Goal: Task Accomplishment & Management: Use online tool/utility

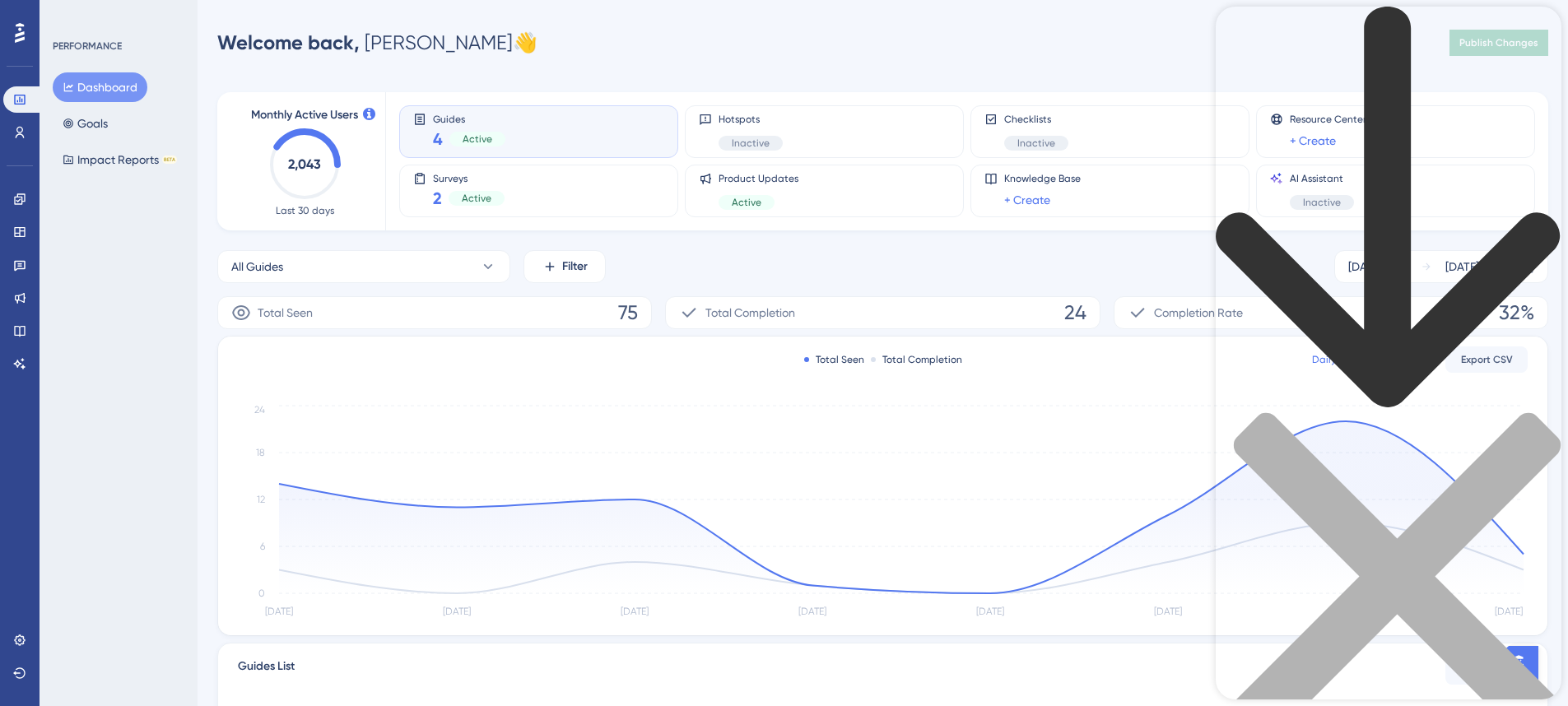
click at [1355, 95] on div "Resource Center Header" at bounding box center [1388, 401] width 346 height 790
type input "multi"
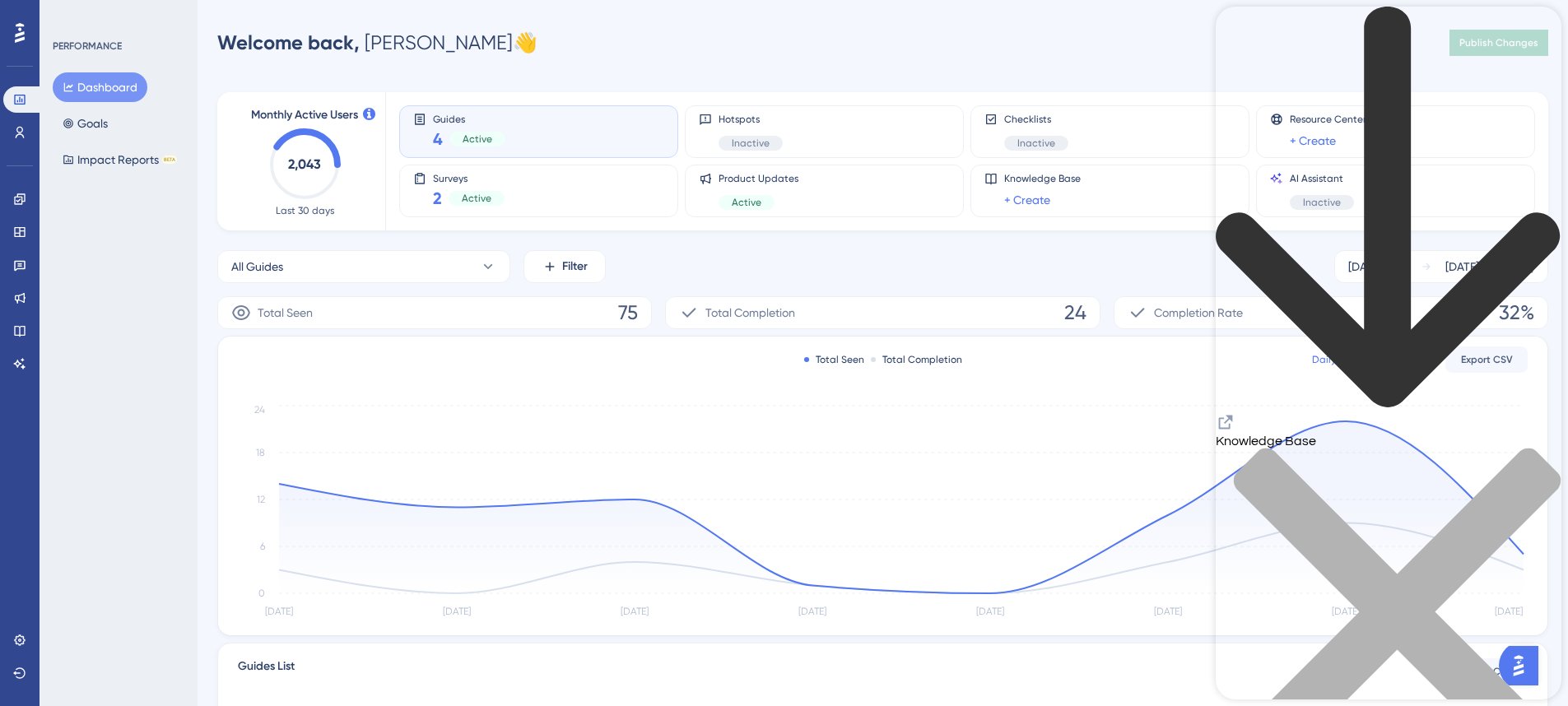
click at [1547, 448] on div "close resource center" at bounding box center [1388, 622] width 346 height 349
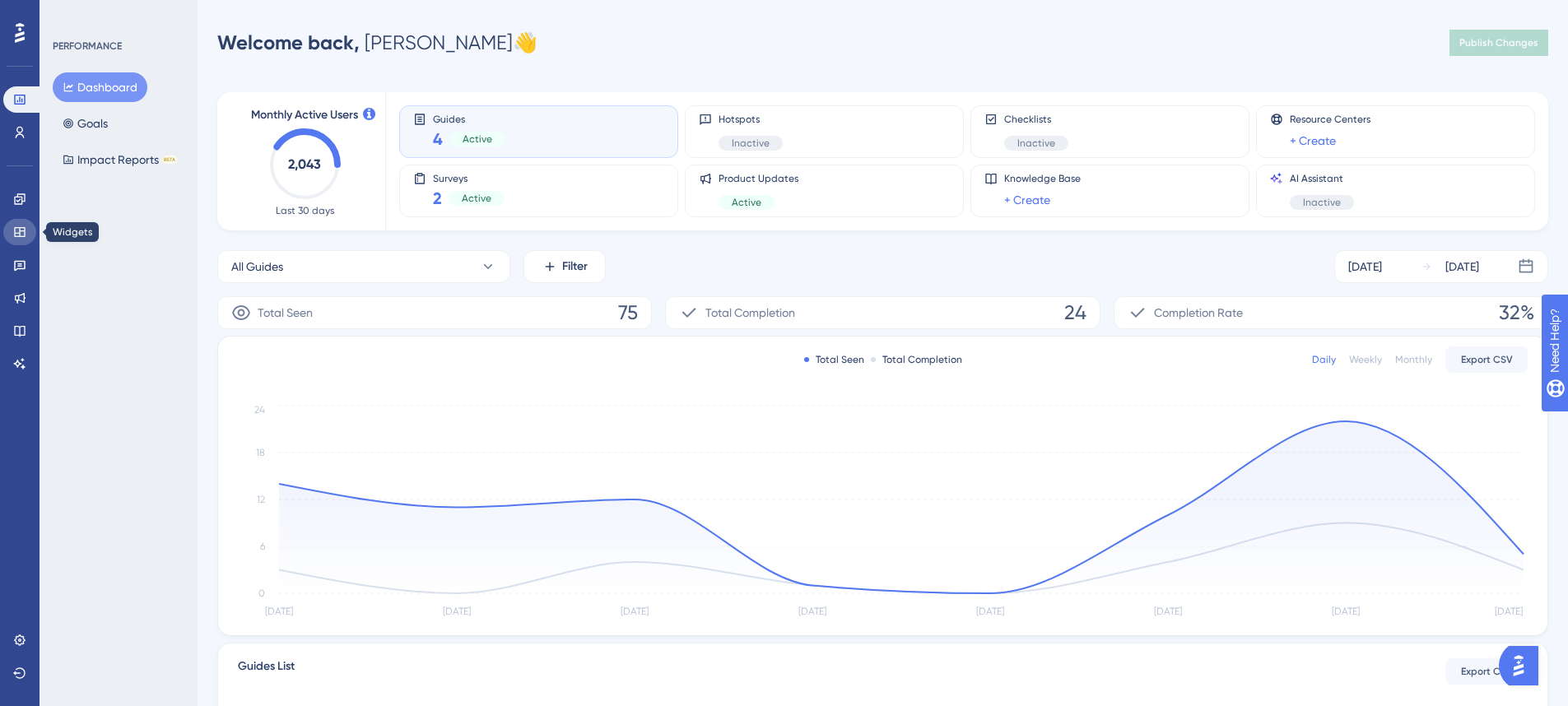
click at [12, 227] on link at bounding box center [20, 232] width 33 height 27
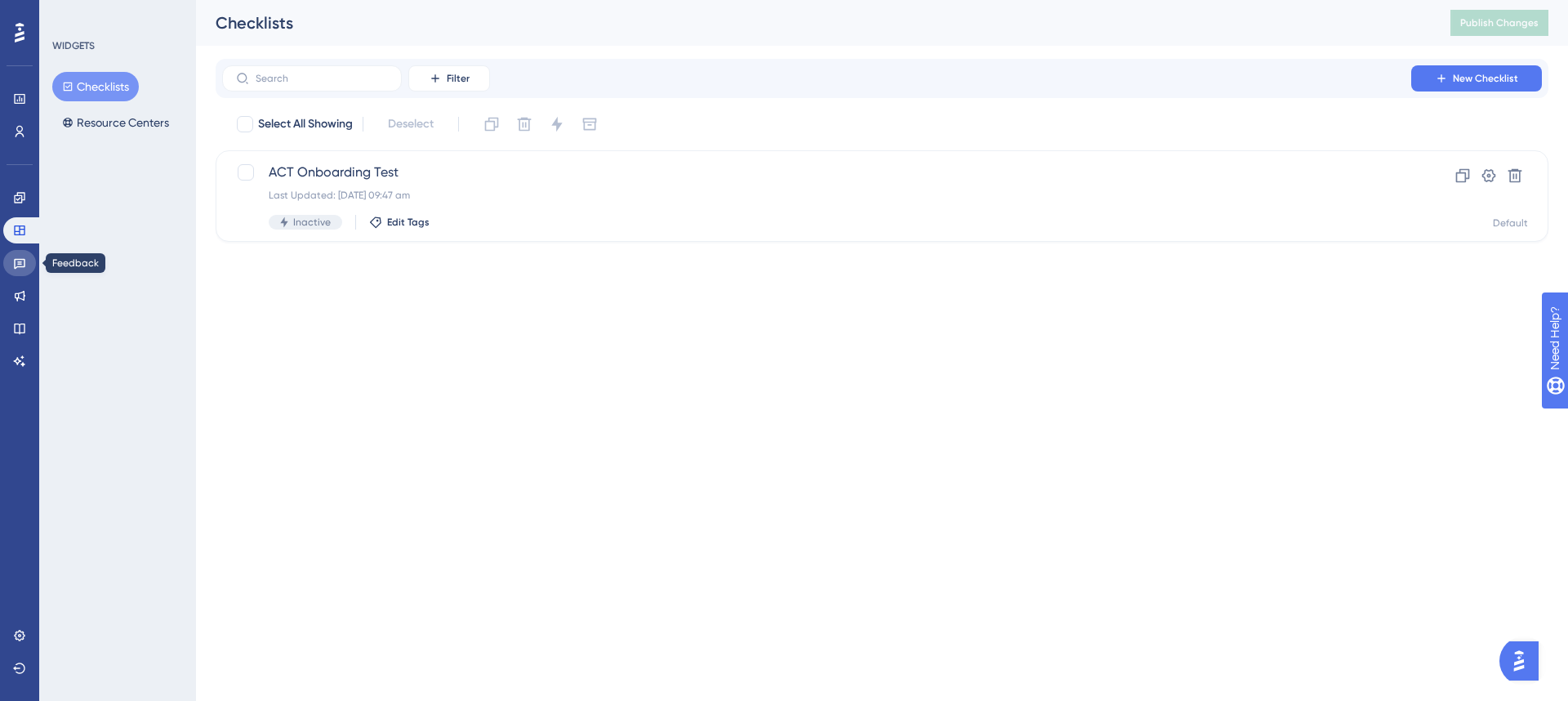
click at [6, 270] on link at bounding box center [19, 263] width 33 height 26
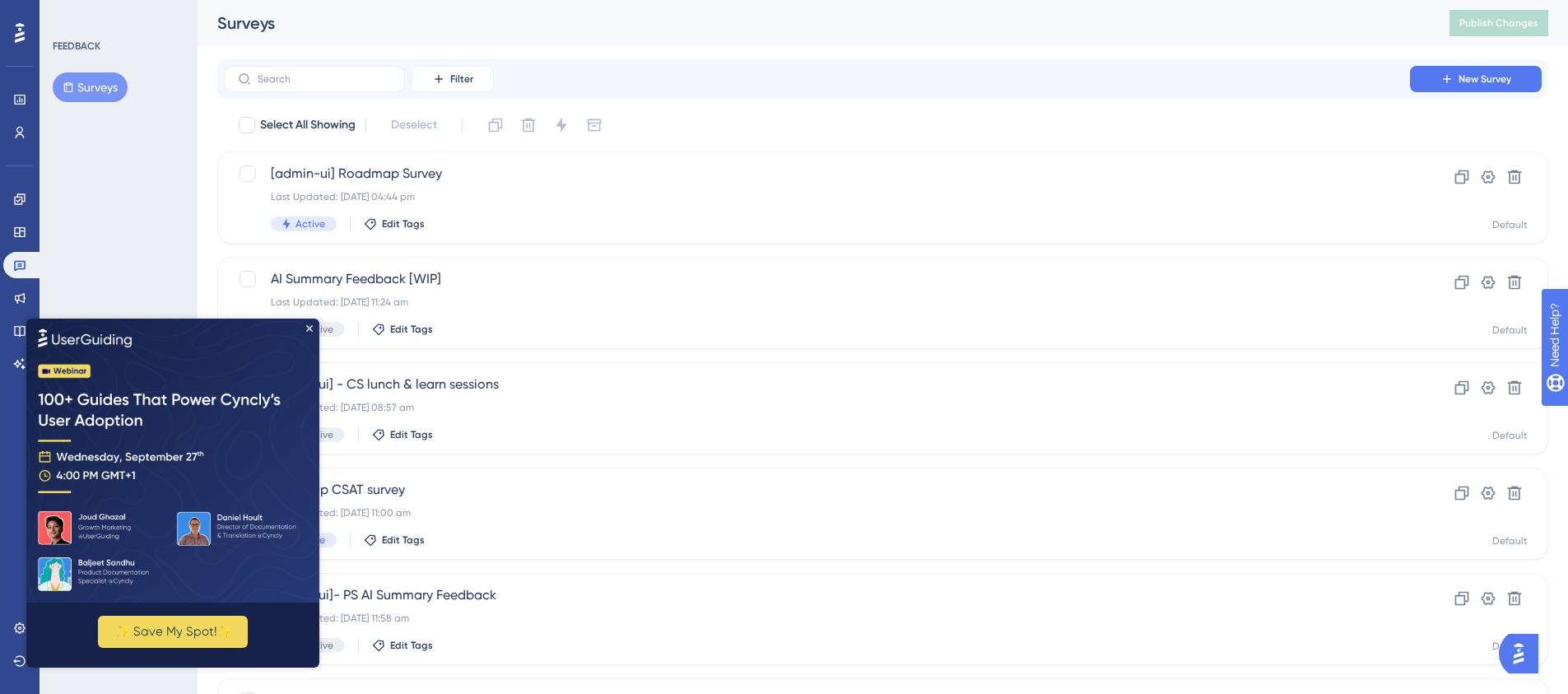
click at [164, 246] on div "FEEDBACK Surveys" at bounding box center [118, 347] width 158 height 694
click at [311, 327] on icon "Close Preview" at bounding box center [309, 327] width 6 height 6
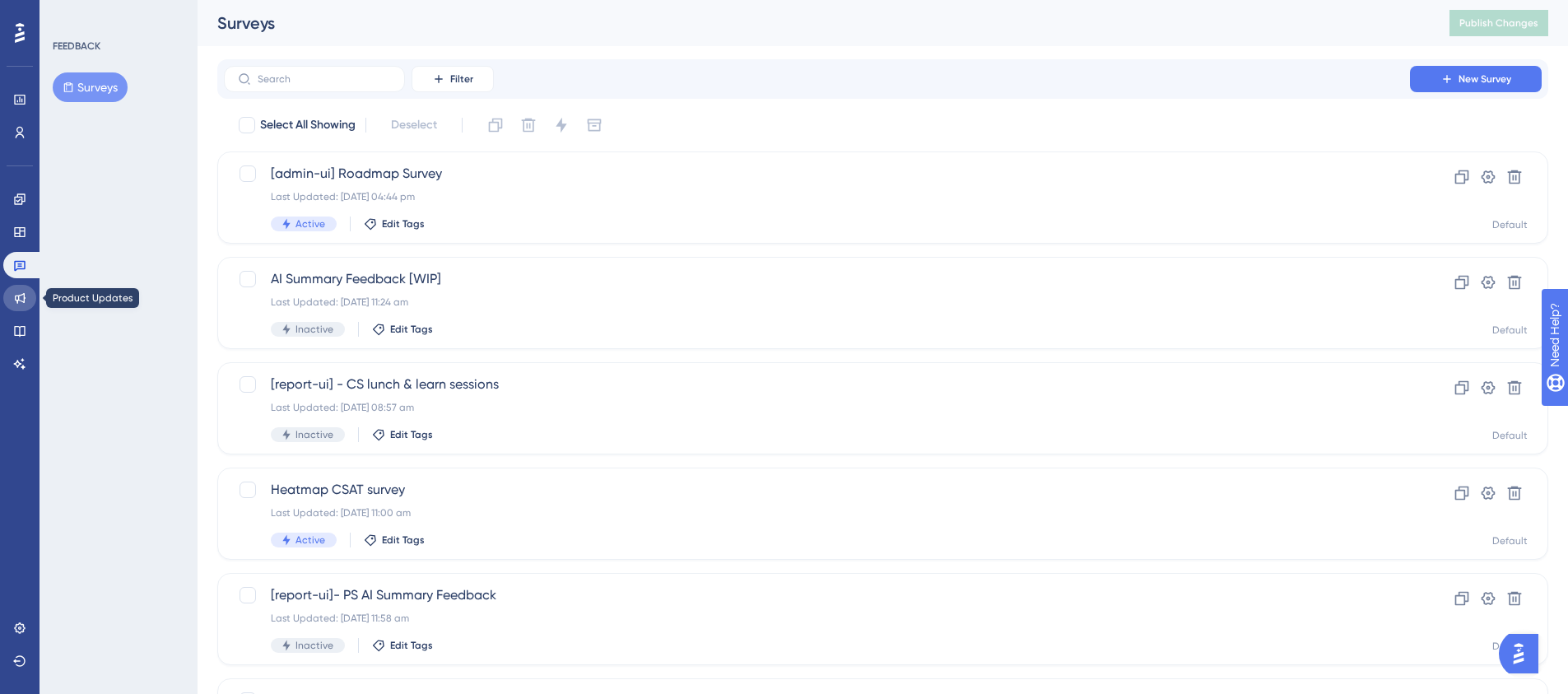
click at [27, 292] on link at bounding box center [20, 298] width 33 height 27
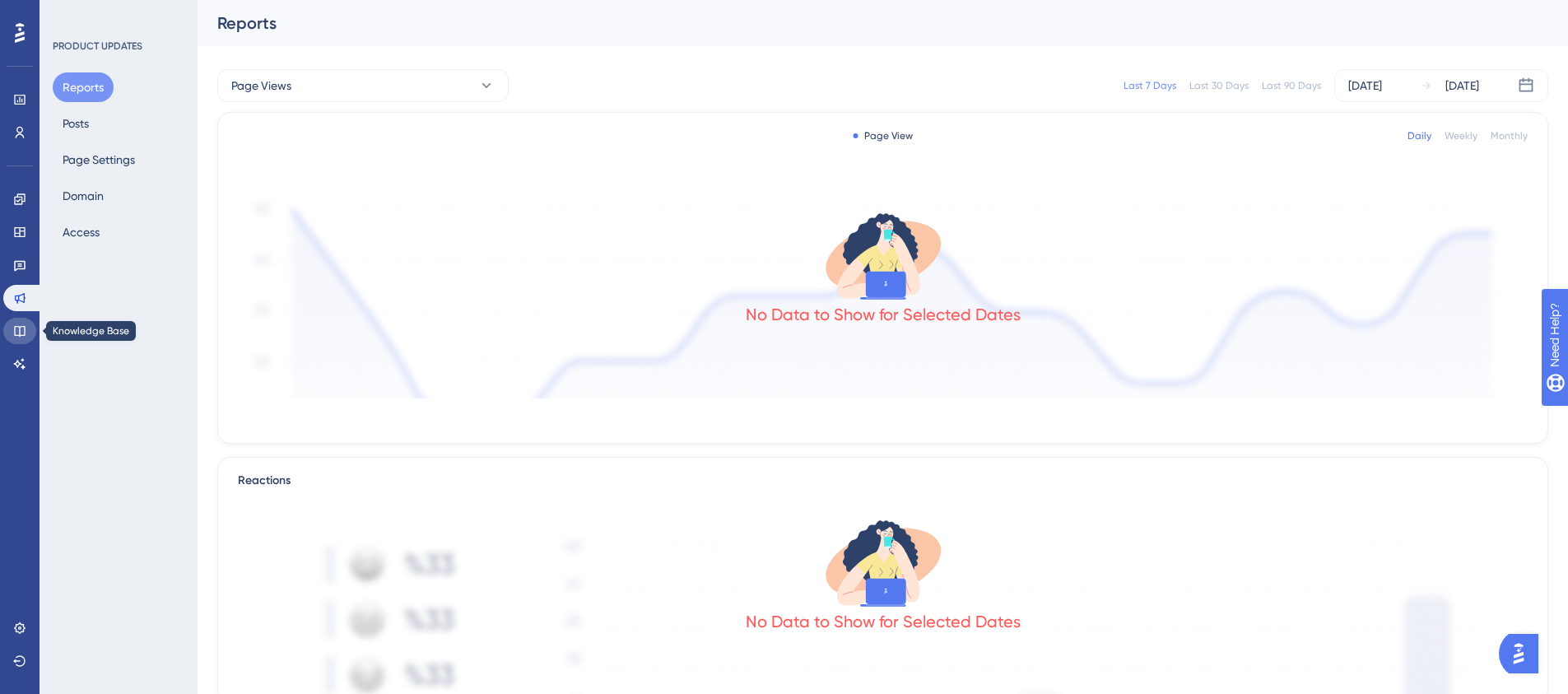
click at [24, 318] on link at bounding box center [20, 331] width 33 height 27
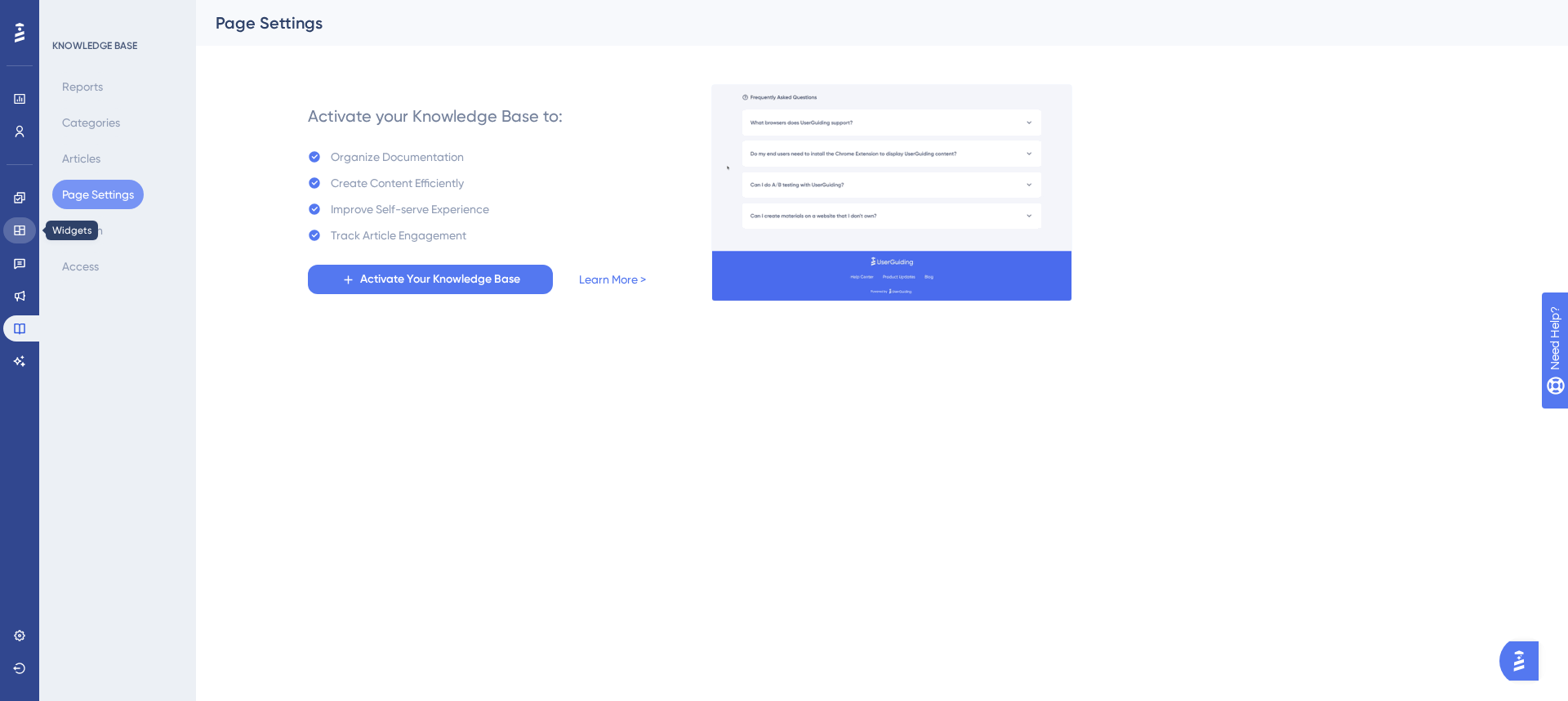
click at [22, 227] on icon at bounding box center [19, 230] width 13 height 13
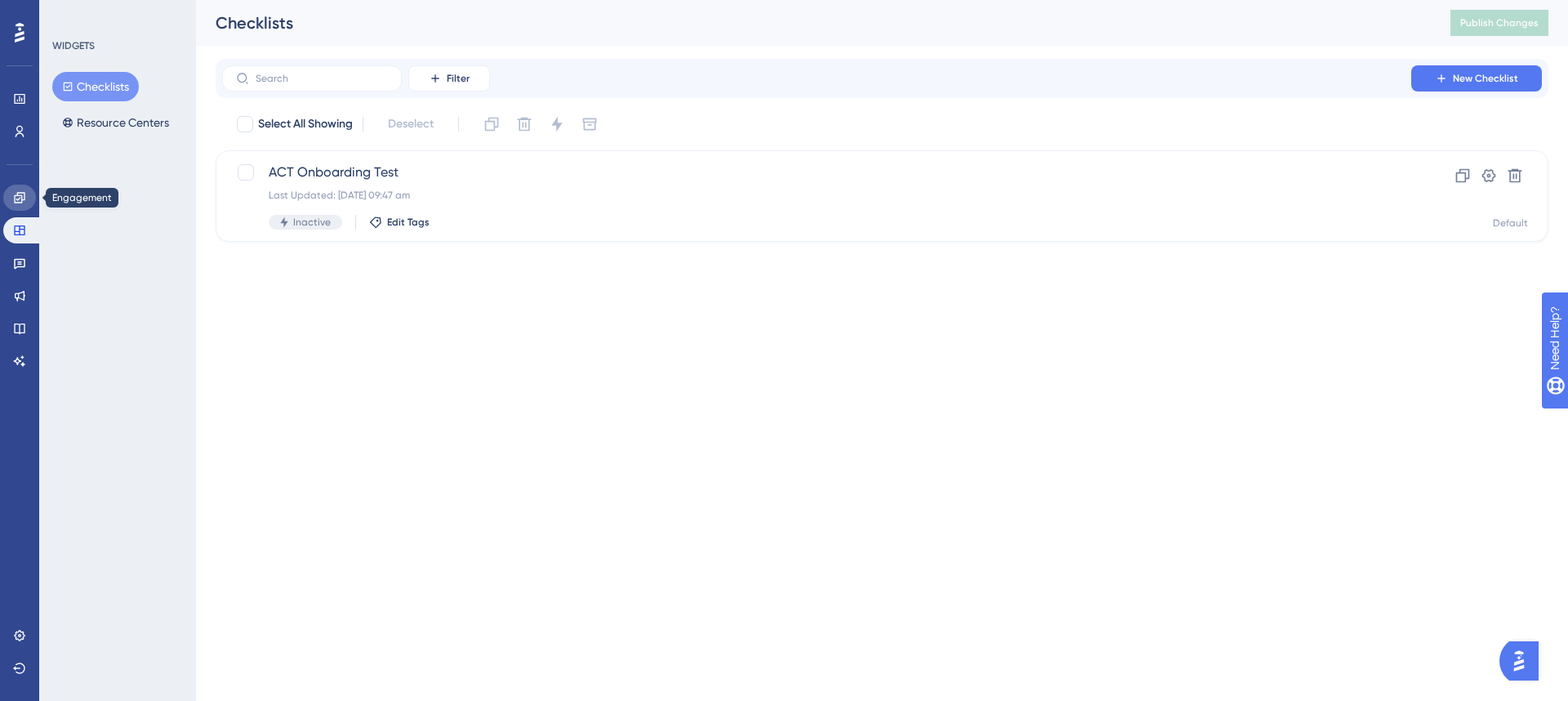
click at [17, 200] on icon at bounding box center [19, 198] width 13 height 13
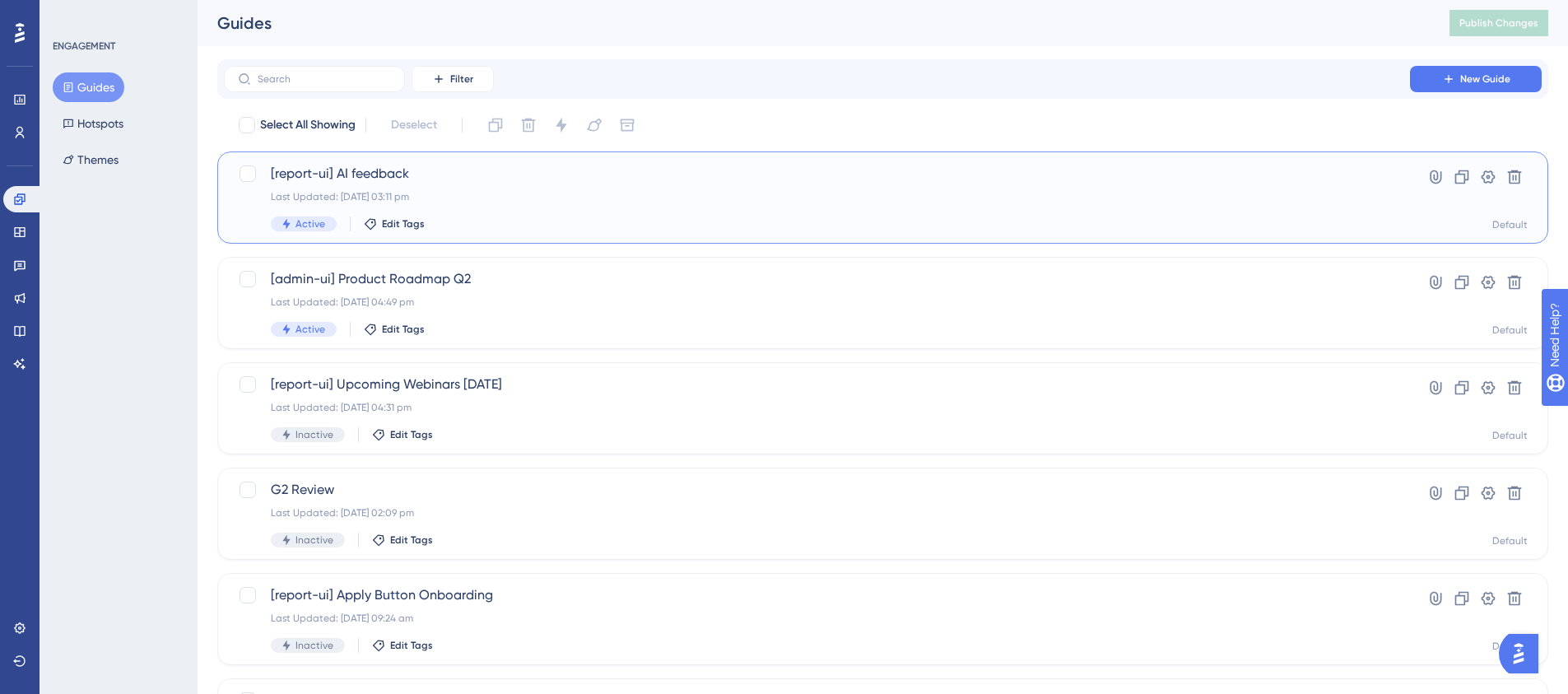
click at [364, 175] on span "[report-ui] AI feedback" at bounding box center [817, 174] width 1092 height 20
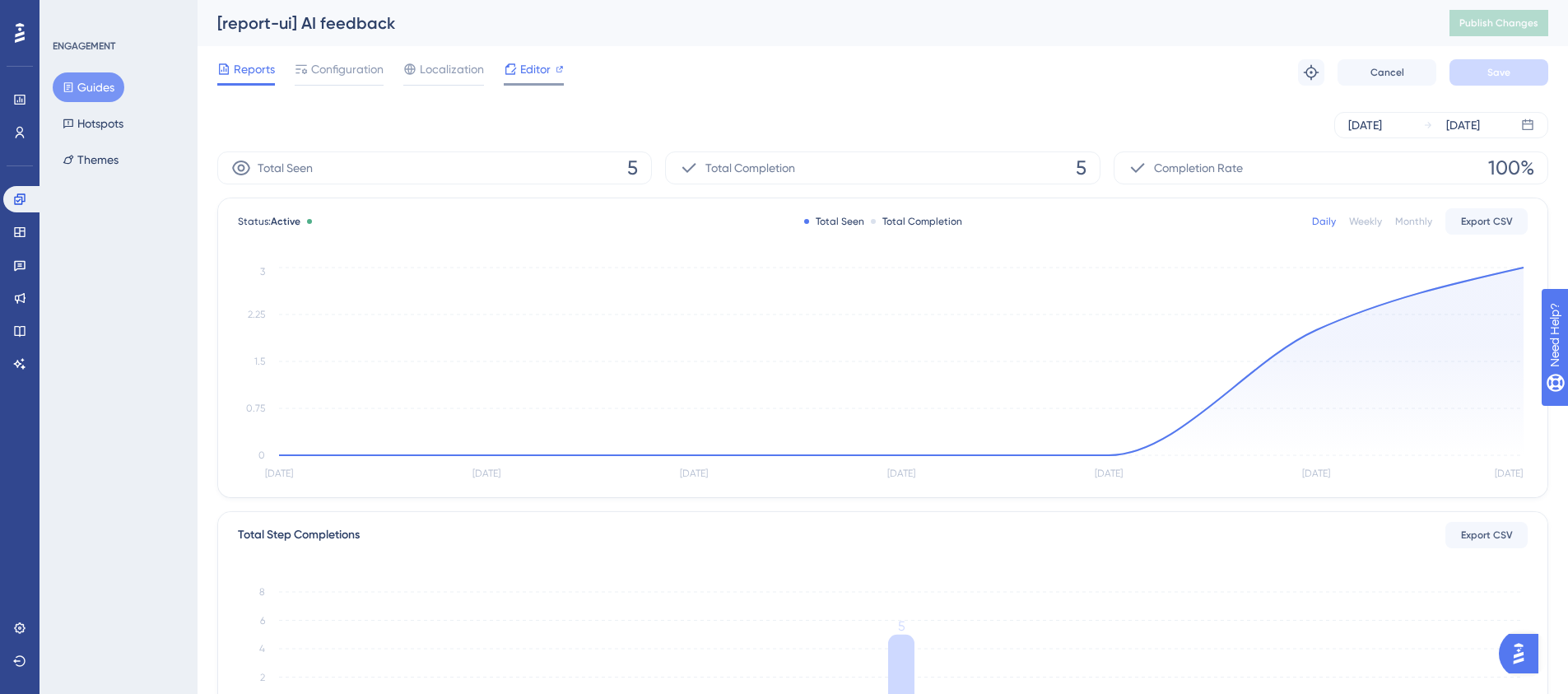
click at [540, 63] on span "Editor" at bounding box center [535, 69] width 30 height 20
click at [99, 80] on button "Guides" at bounding box center [88, 86] width 72 height 29
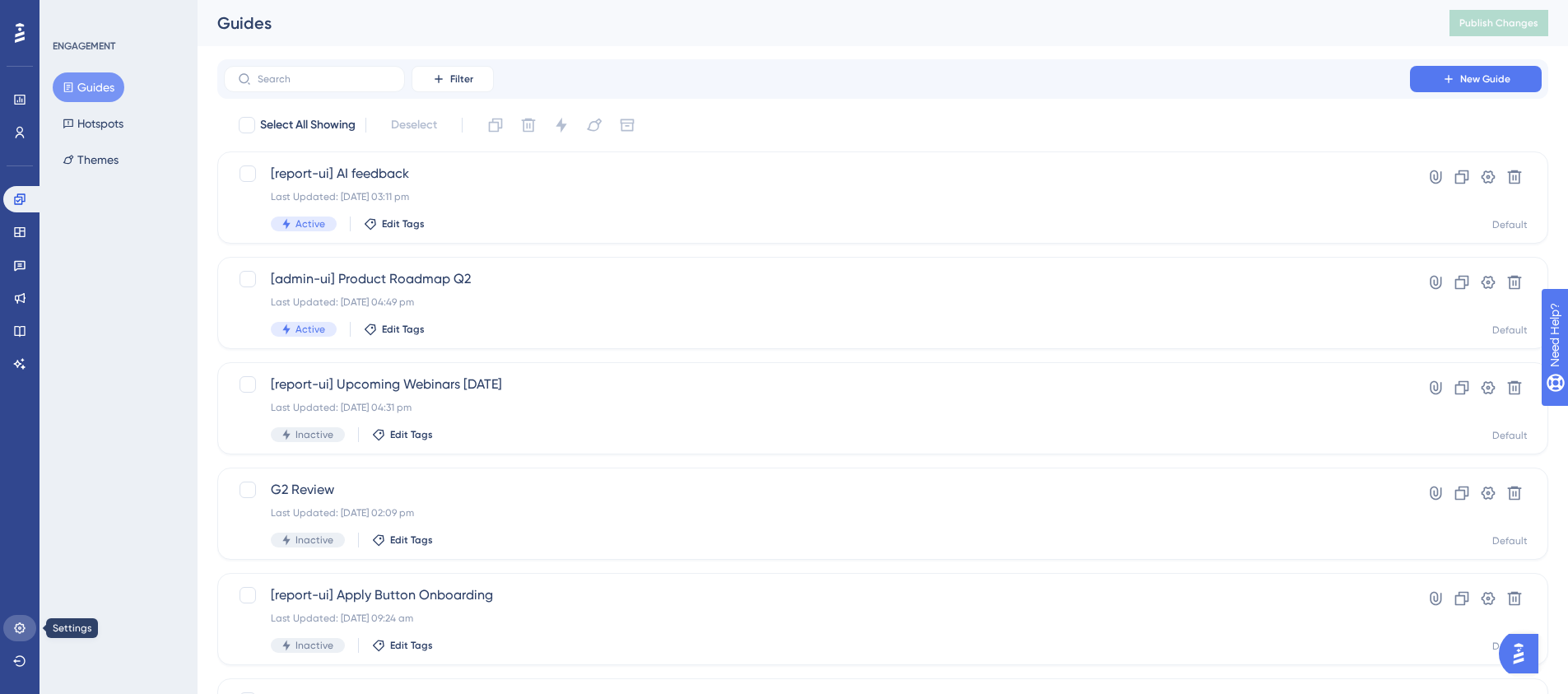
click at [26, 625] on icon at bounding box center [20, 628] width 13 height 13
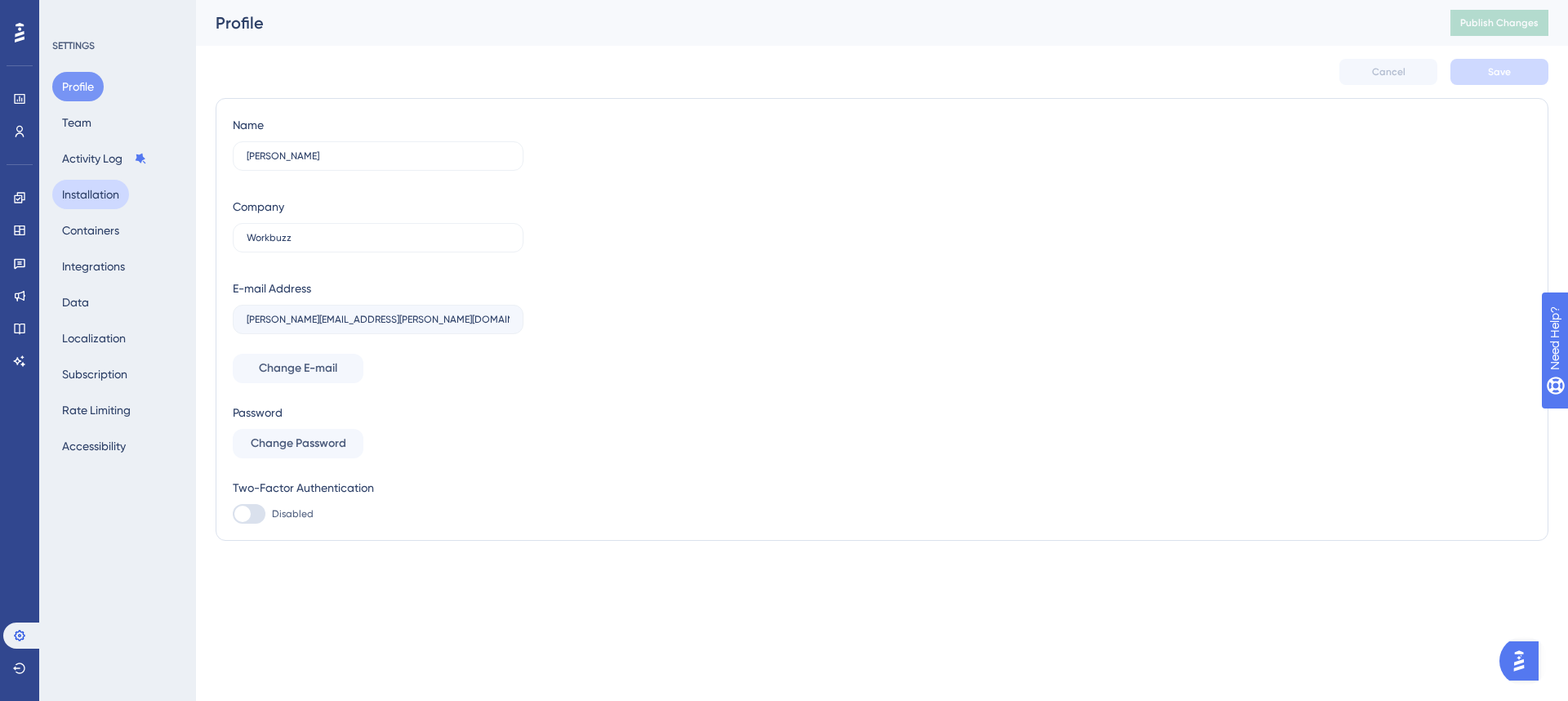
click at [107, 192] on button "Installation" at bounding box center [90, 194] width 77 height 29
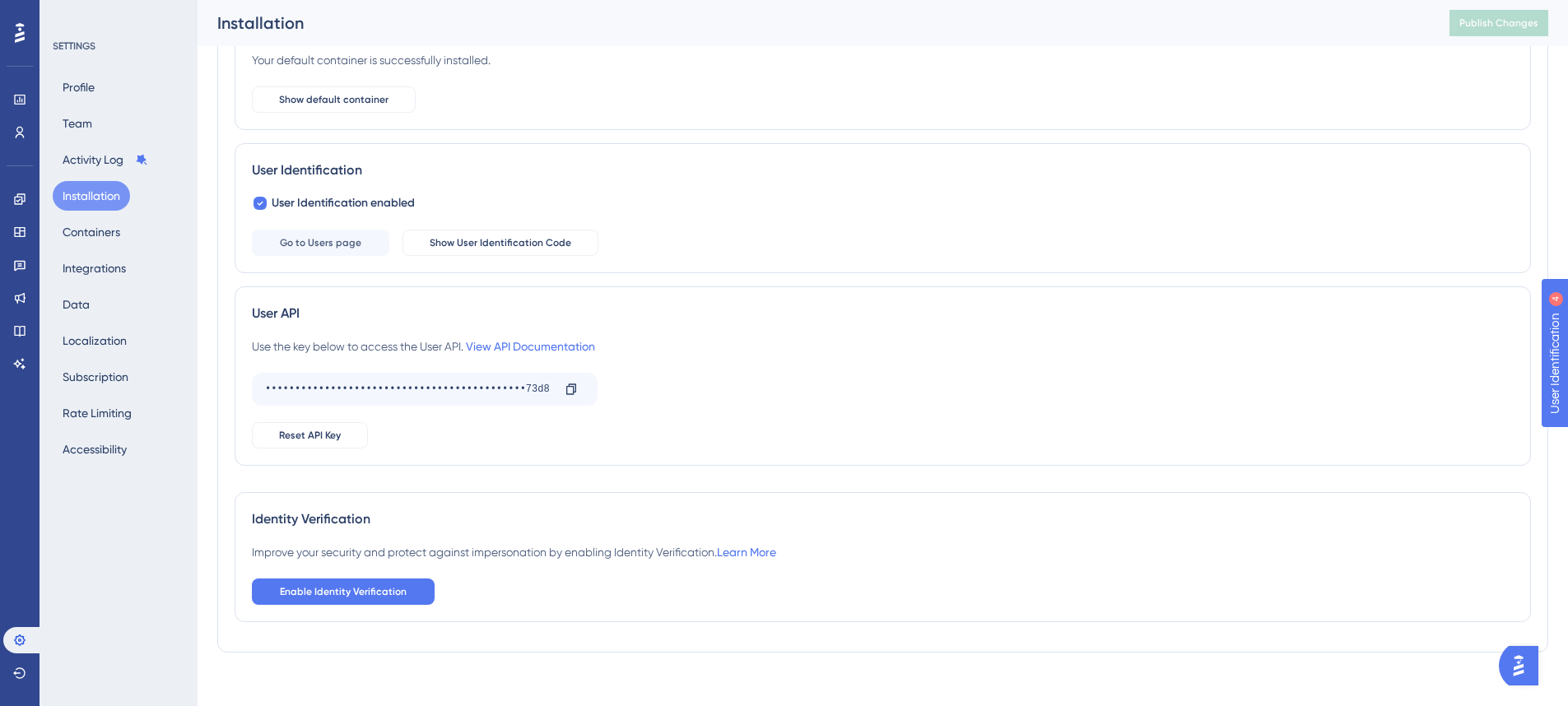
scroll to position [161, 0]
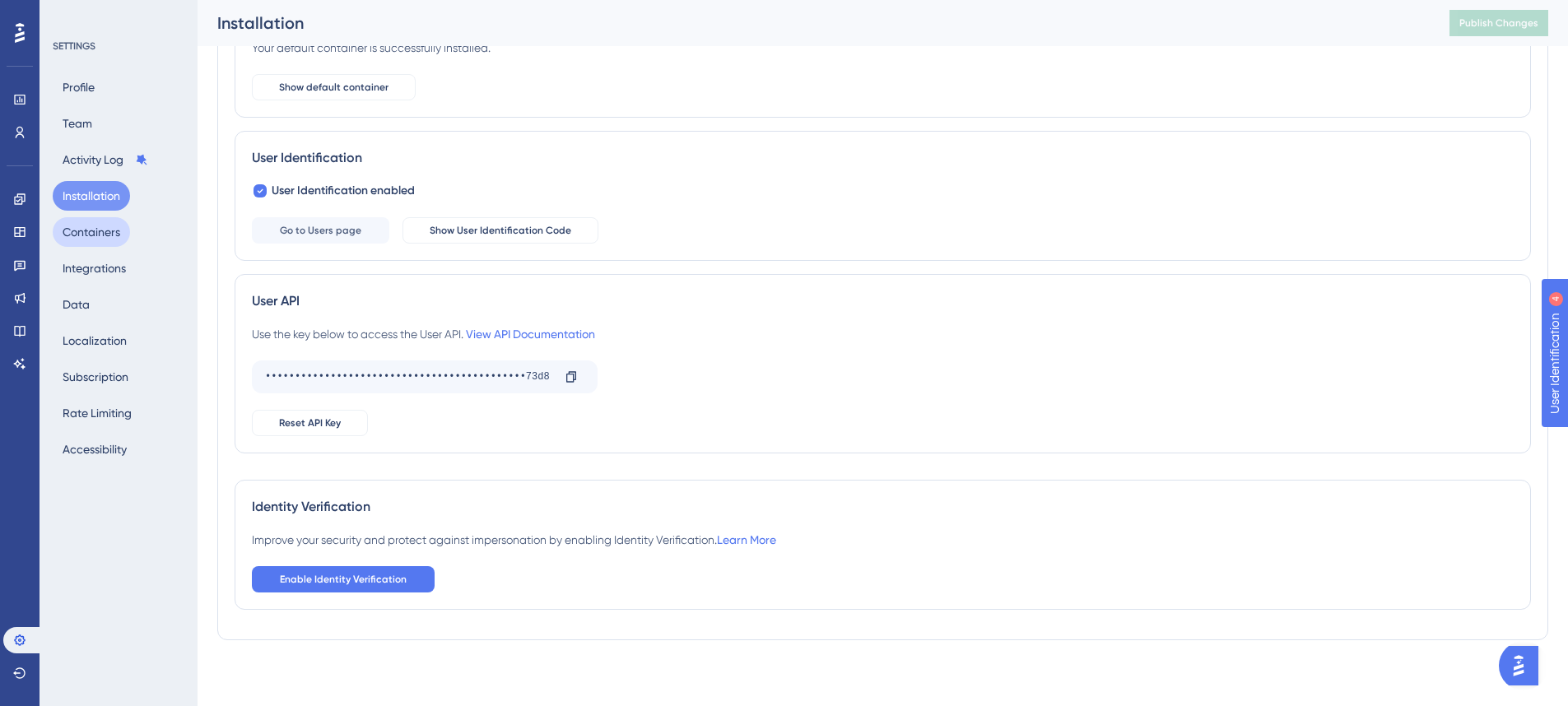
click at [109, 229] on button "Containers" at bounding box center [91, 231] width 77 height 29
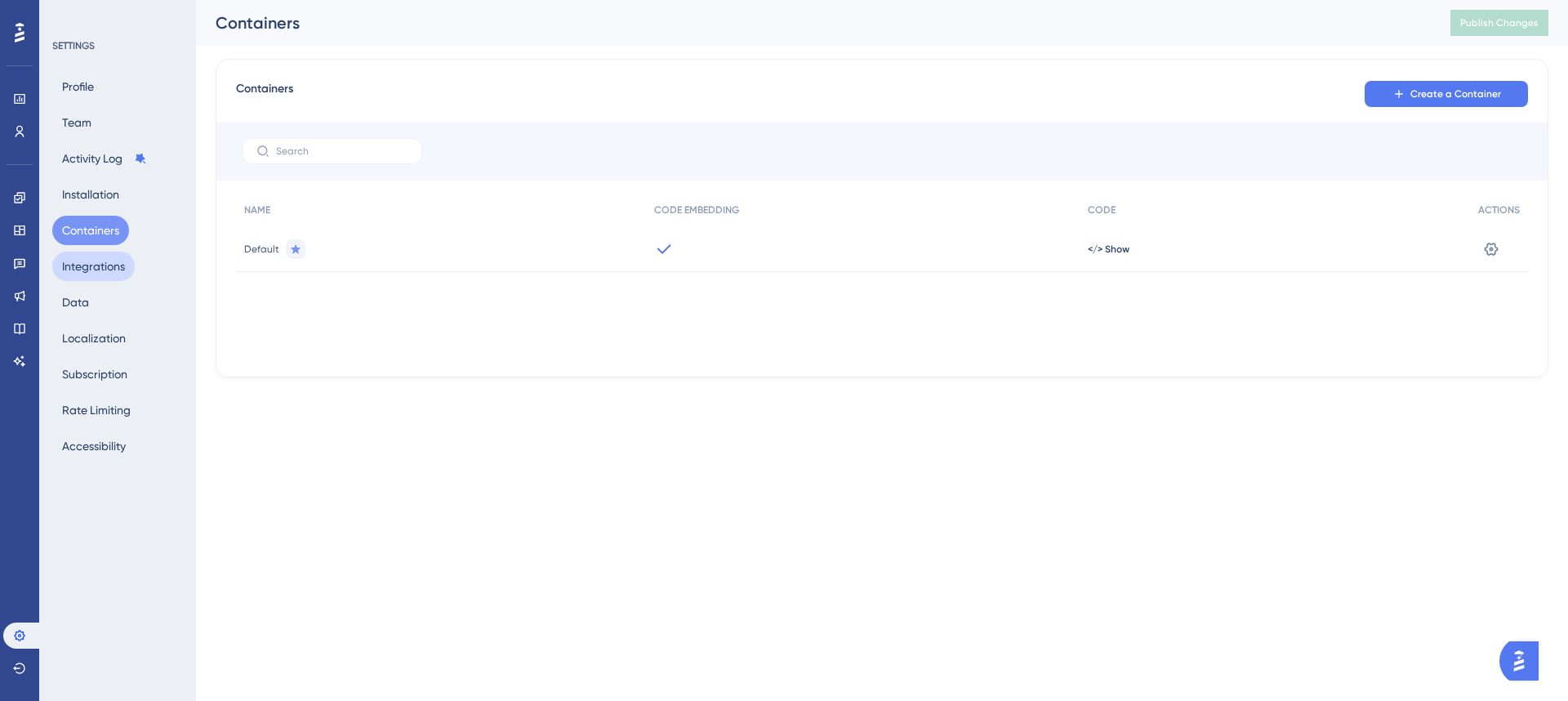
click at [104, 260] on button "Integrations" at bounding box center [93, 266] width 82 height 29
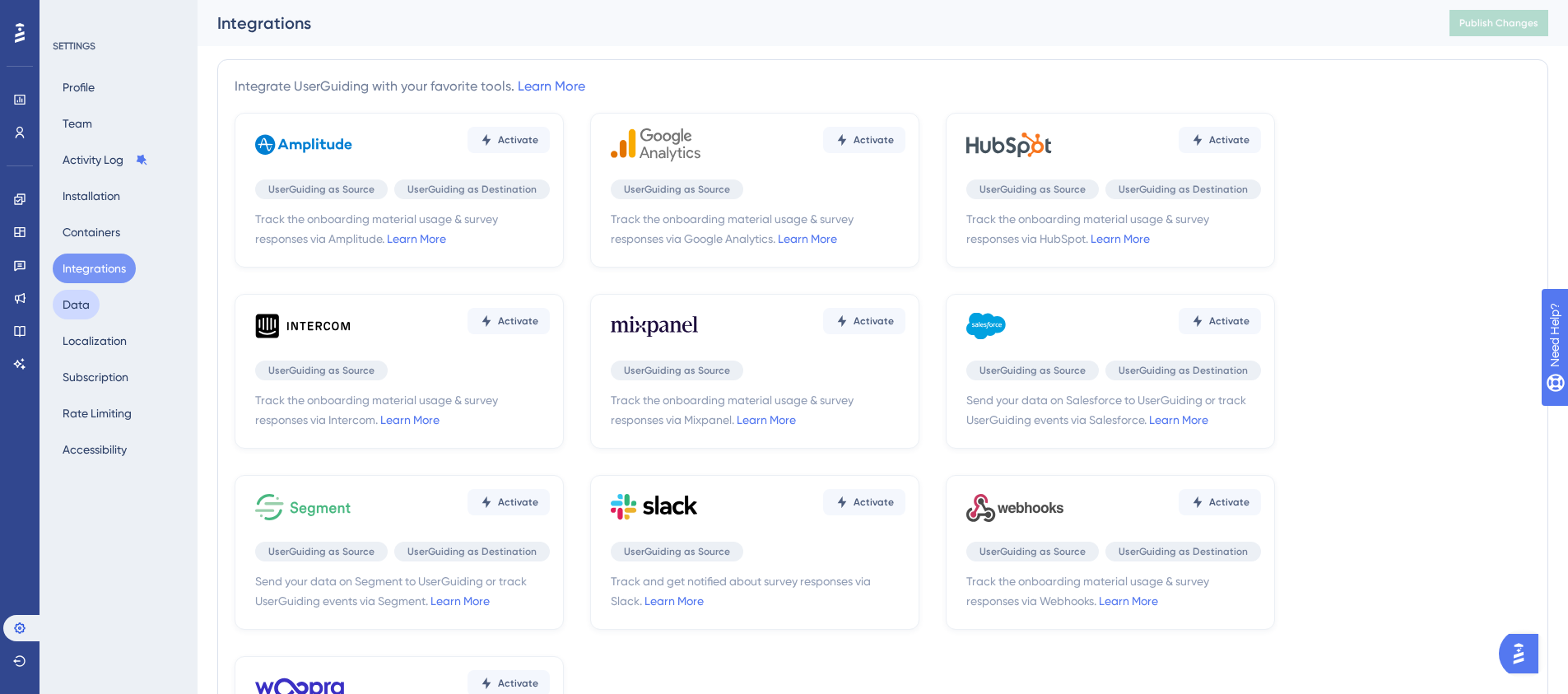
click at [82, 306] on button "Data" at bounding box center [76, 304] width 47 height 29
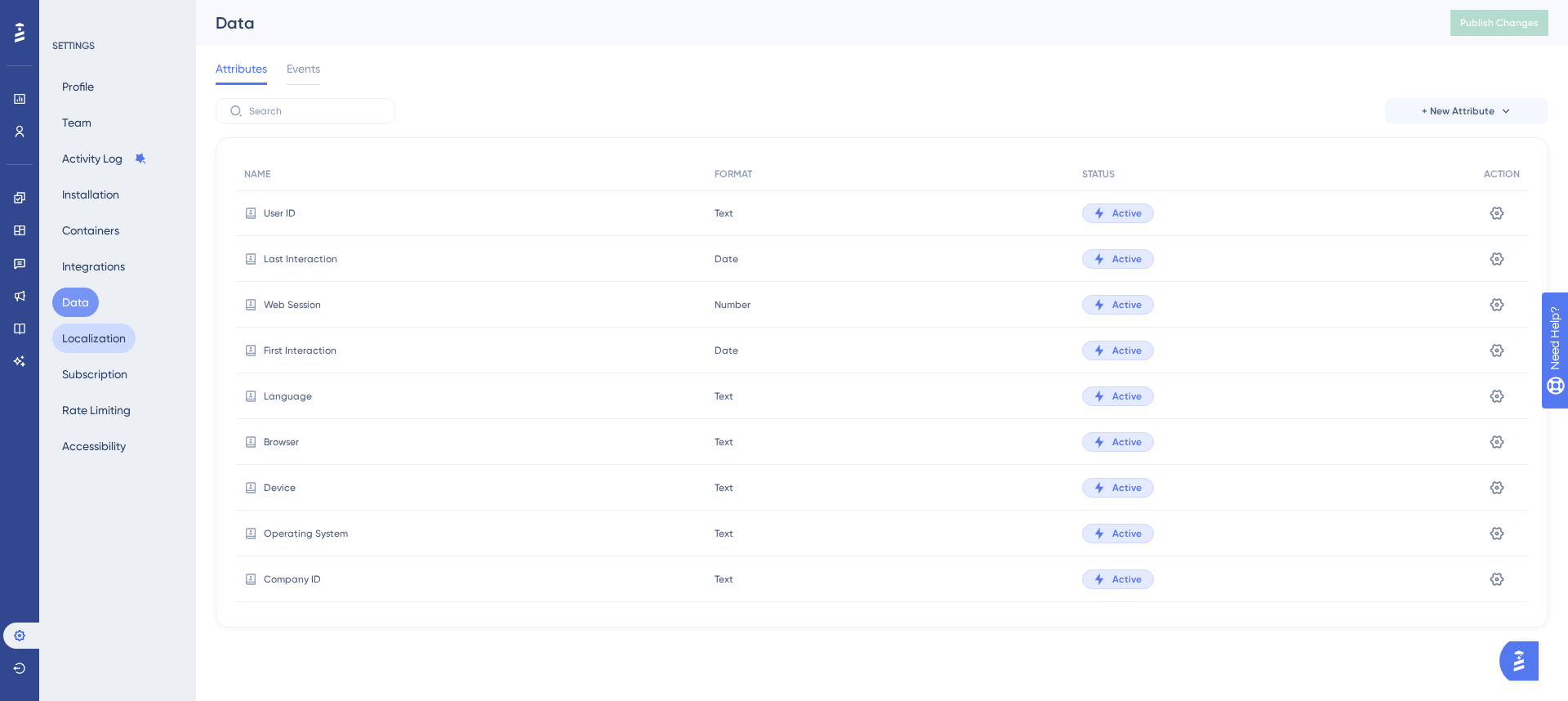
click at [103, 337] on button "Localization" at bounding box center [94, 338] width 83 height 29
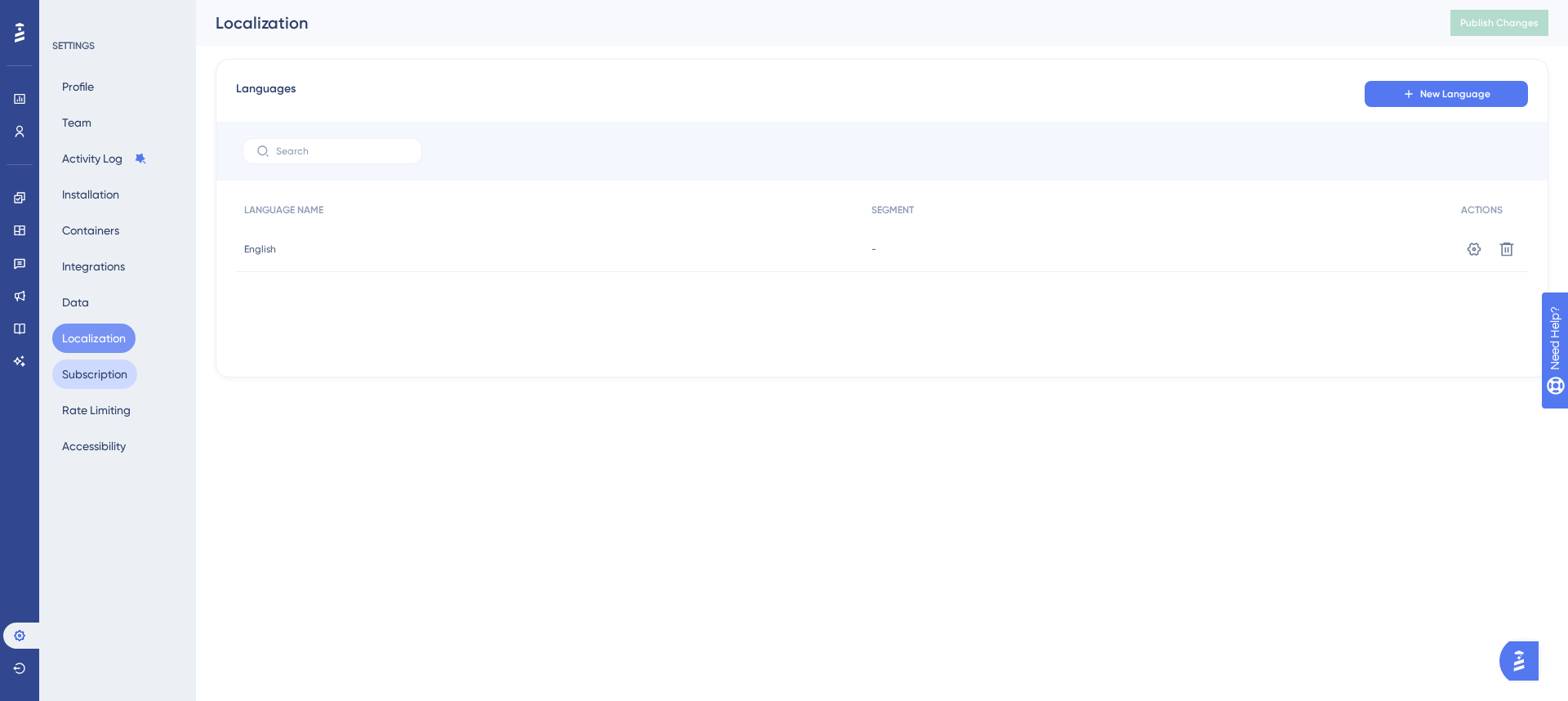
click at [101, 367] on button "Subscription" at bounding box center [94, 373] width 85 height 29
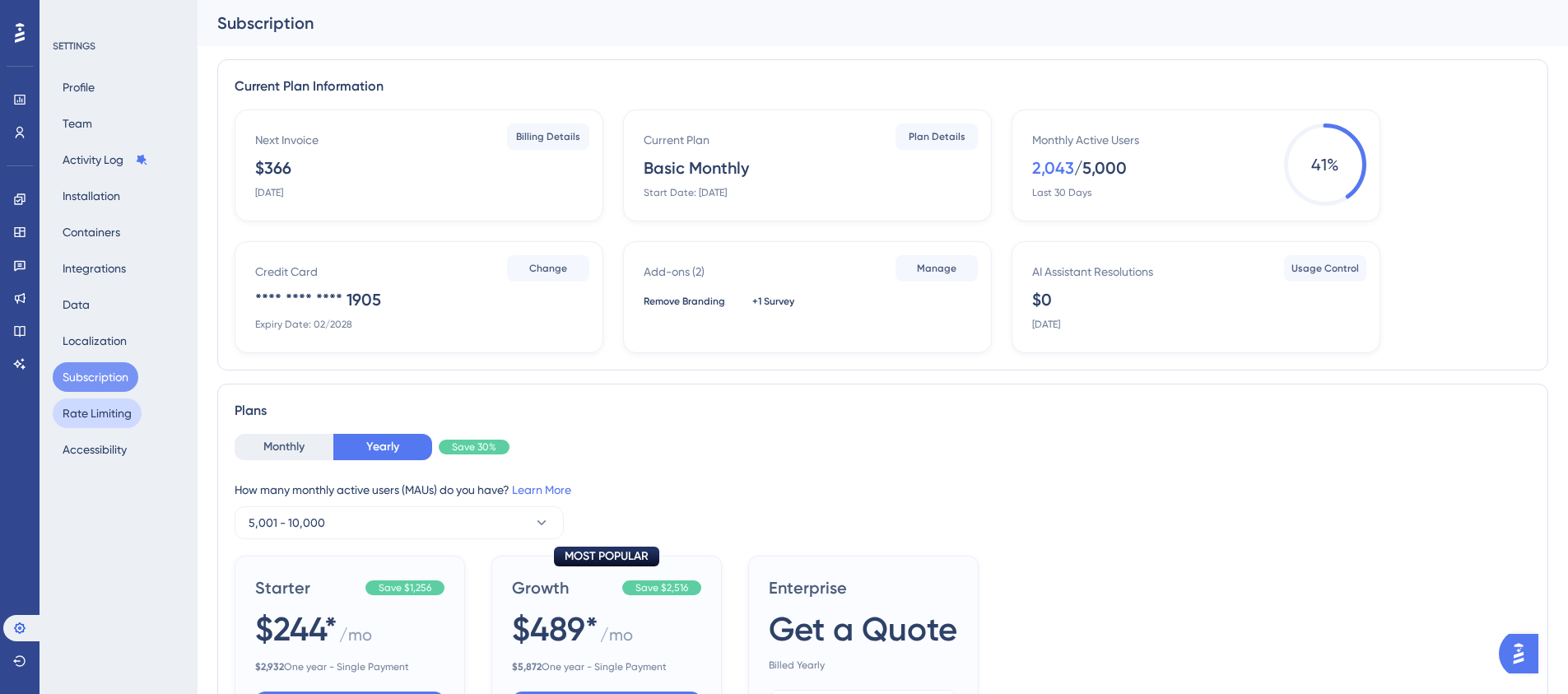
click at [103, 409] on button "Rate Limiting" at bounding box center [97, 413] width 89 height 29
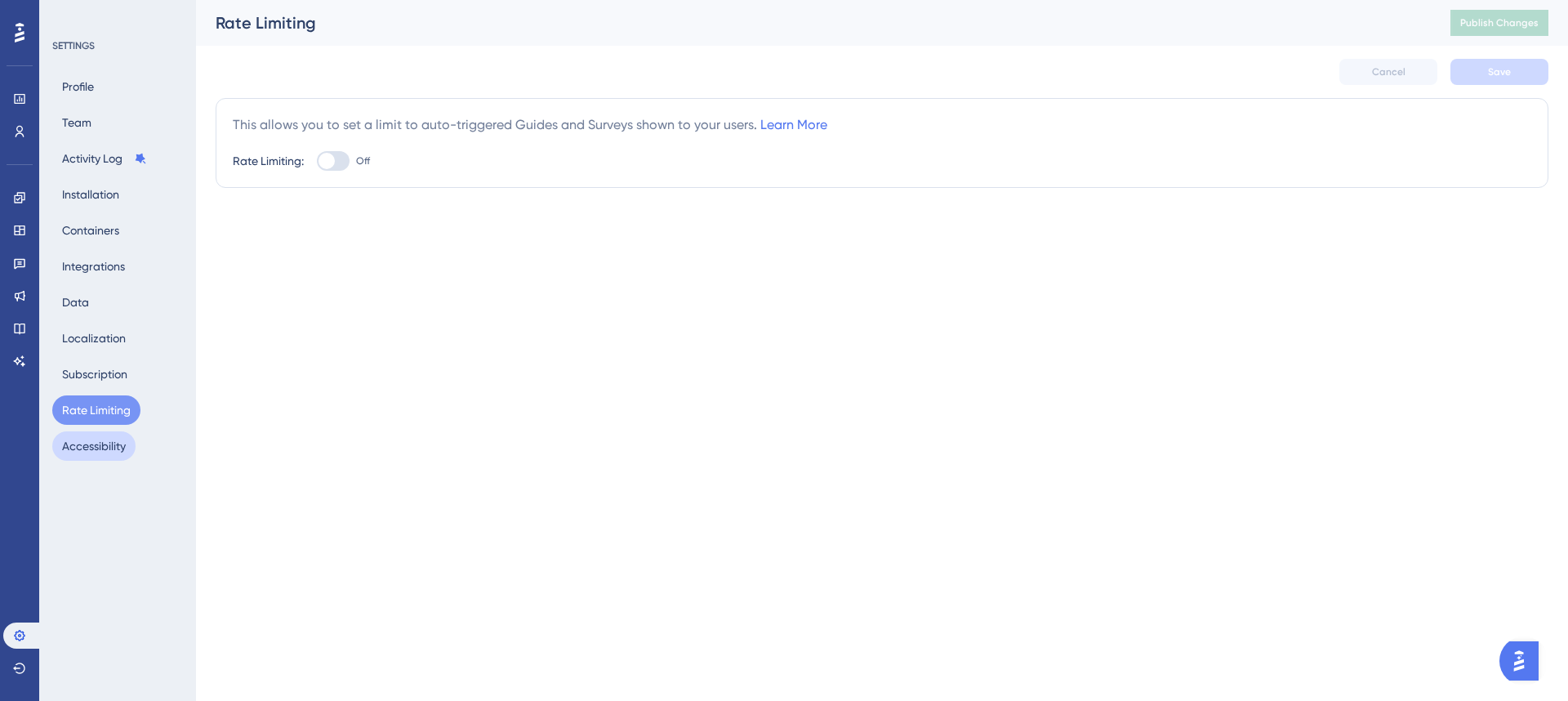
click at [101, 448] on button "Accessibility" at bounding box center [94, 446] width 83 height 29
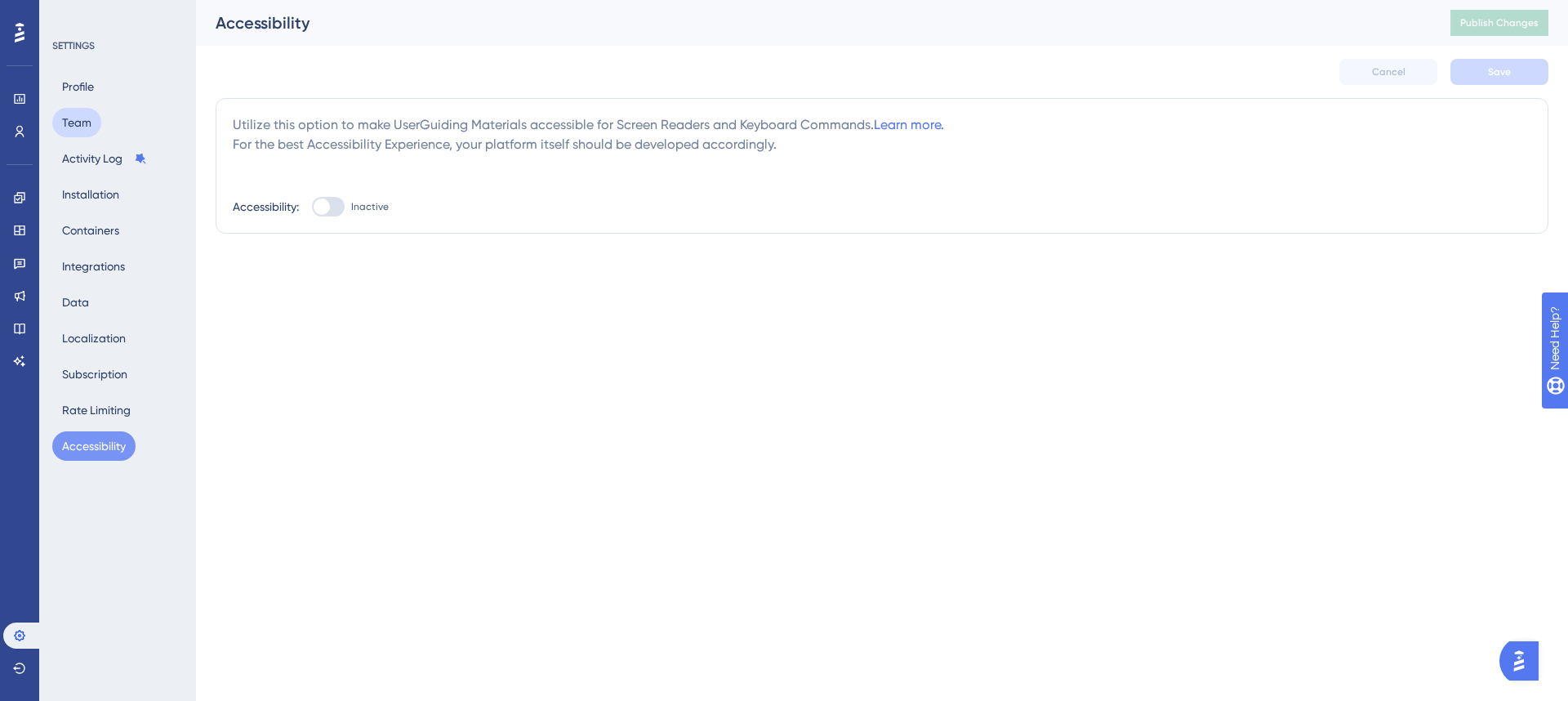
click at [84, 131] on button "Team" at bounding box center [77, 122] width 49 height 29
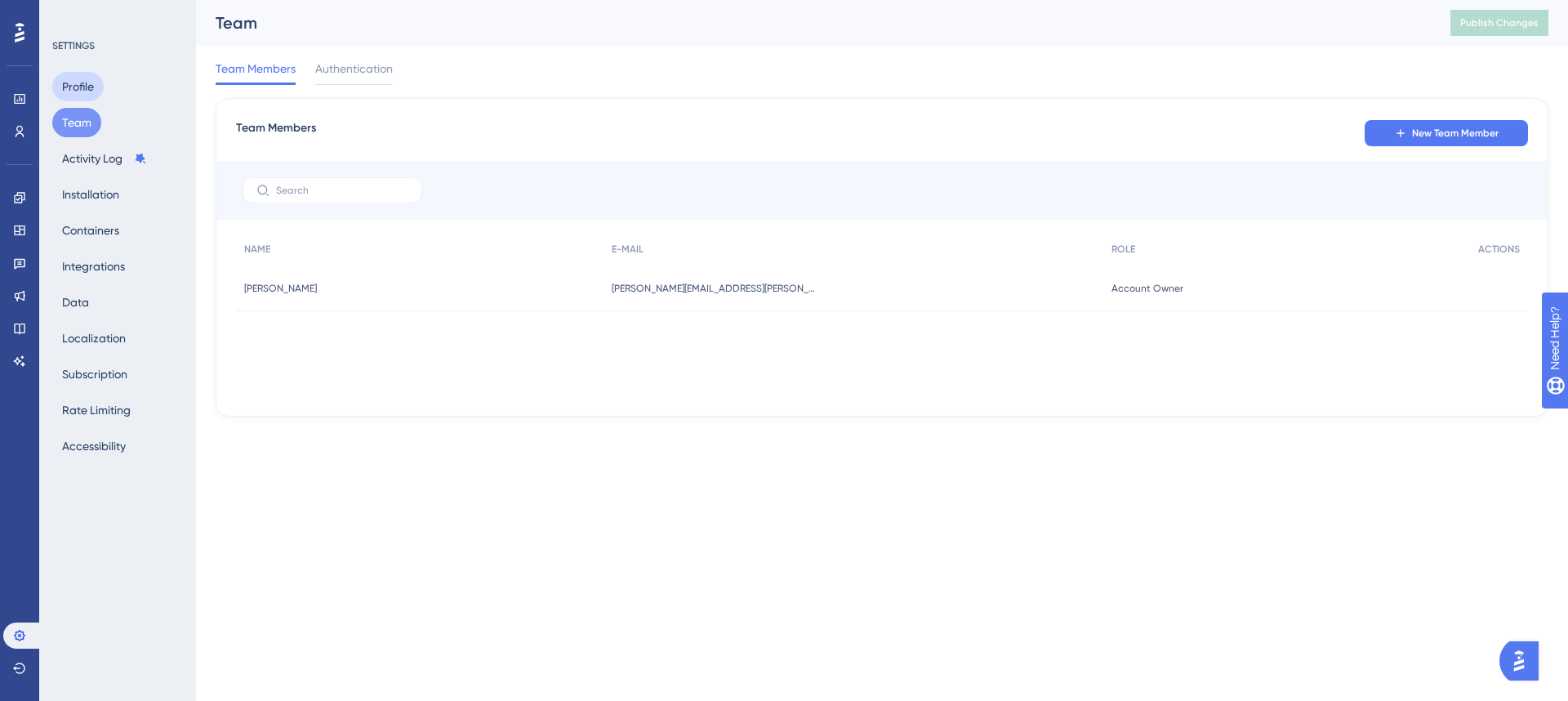
click at [83, 93] on button "Profile" at bounding box center [78, 86] width 51 height 29
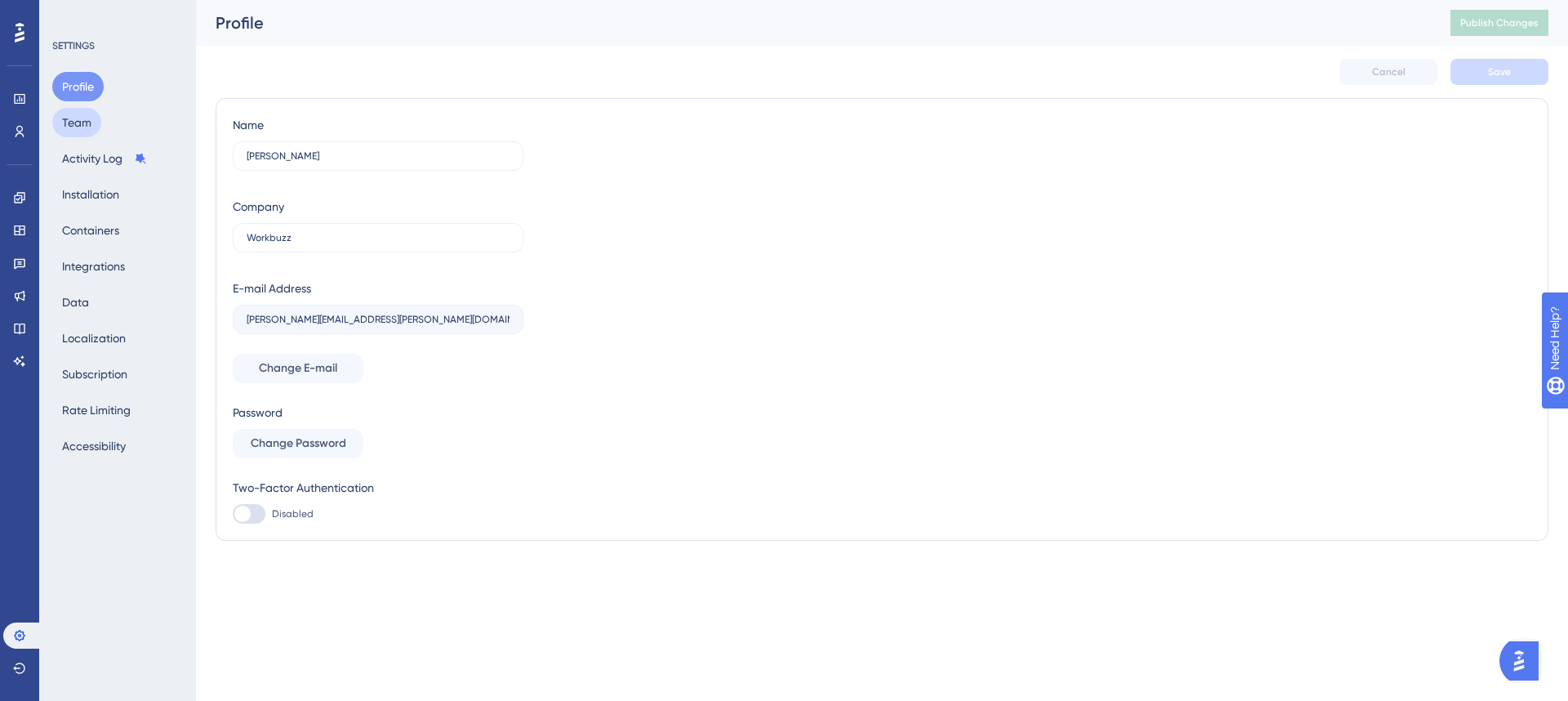
click at [82, 128] on button "Team" at bounding box center [77, 122] width 49 height 29
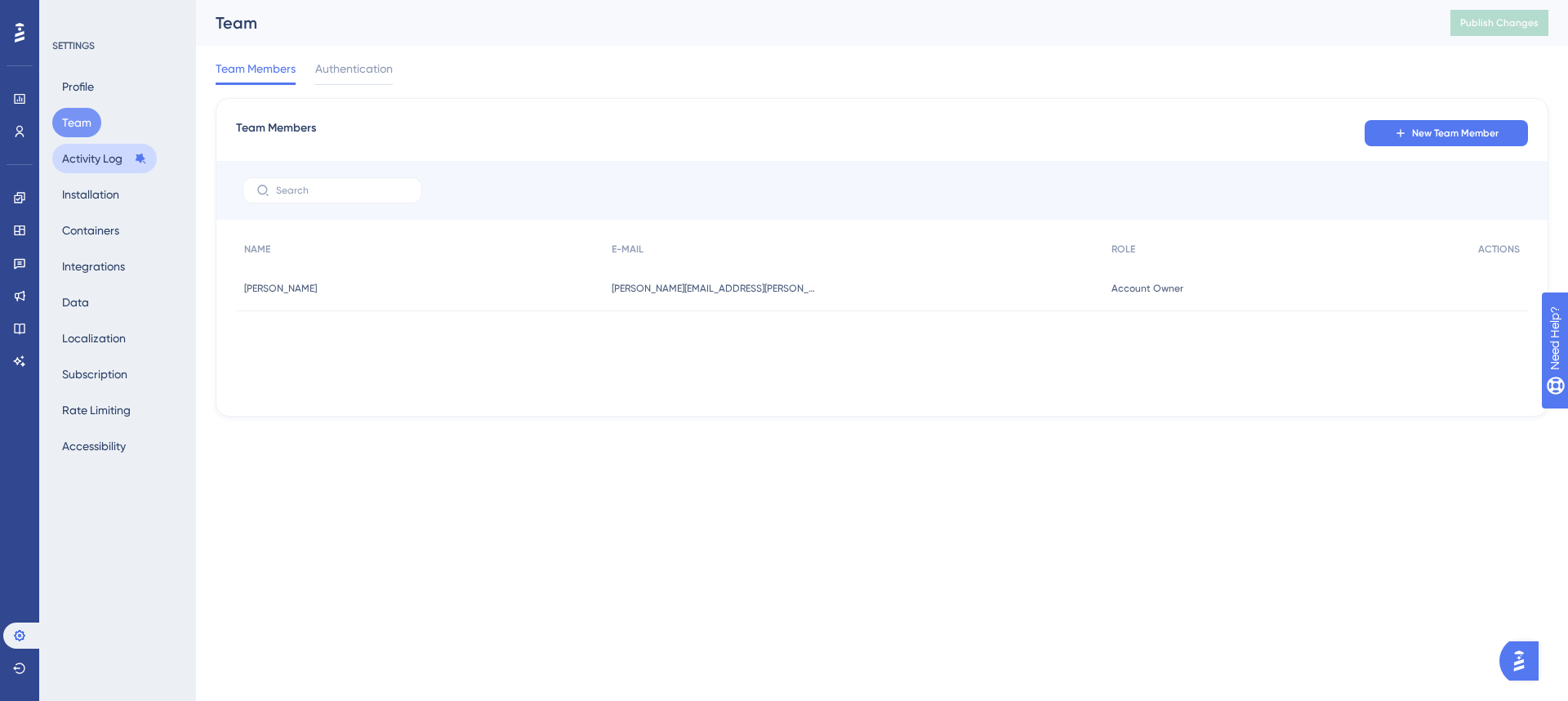
click at [82, 157] on button "Activity Log" at bounding box center [104, 158] width 104 height 29
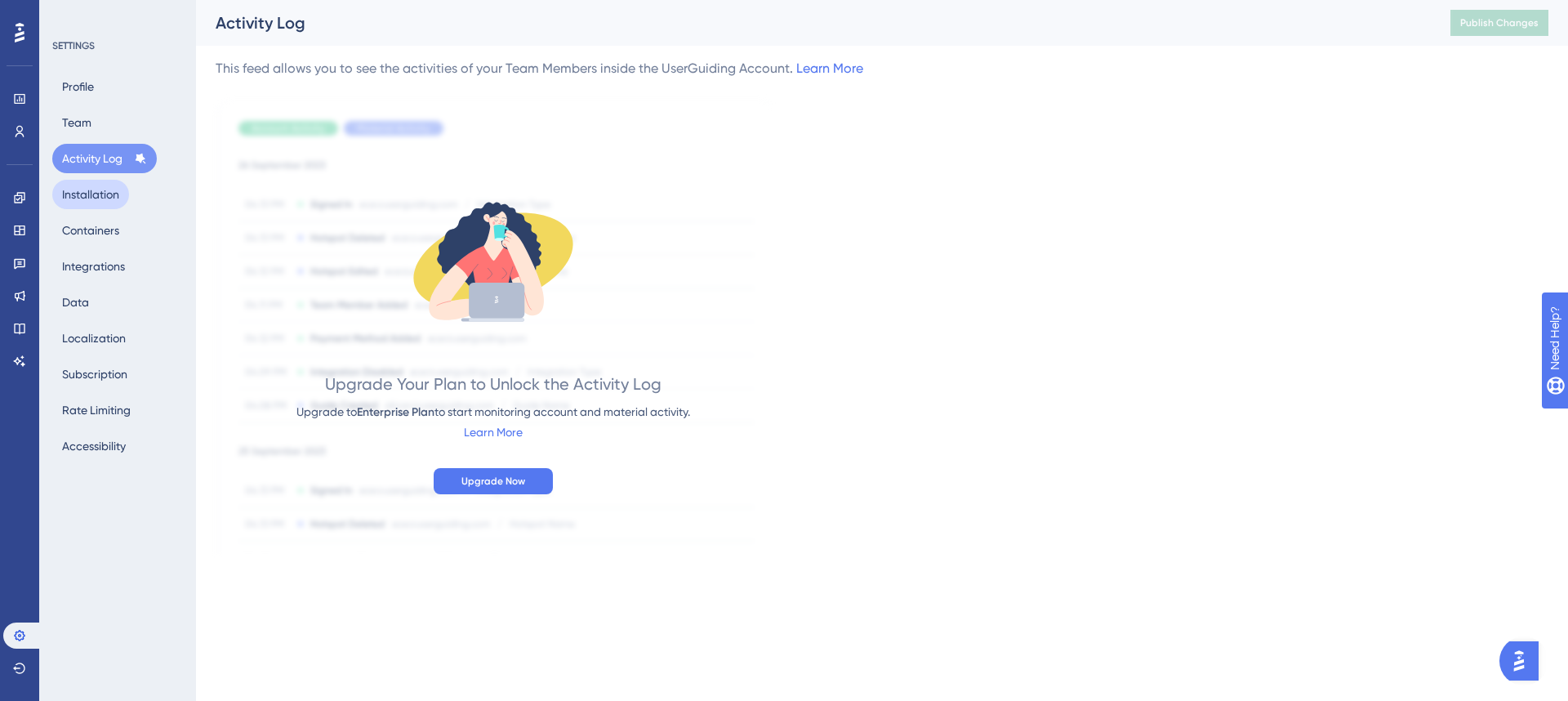
click at [86, 185] on button "Installation" at bounding box center [90, 194] width 77 height 29
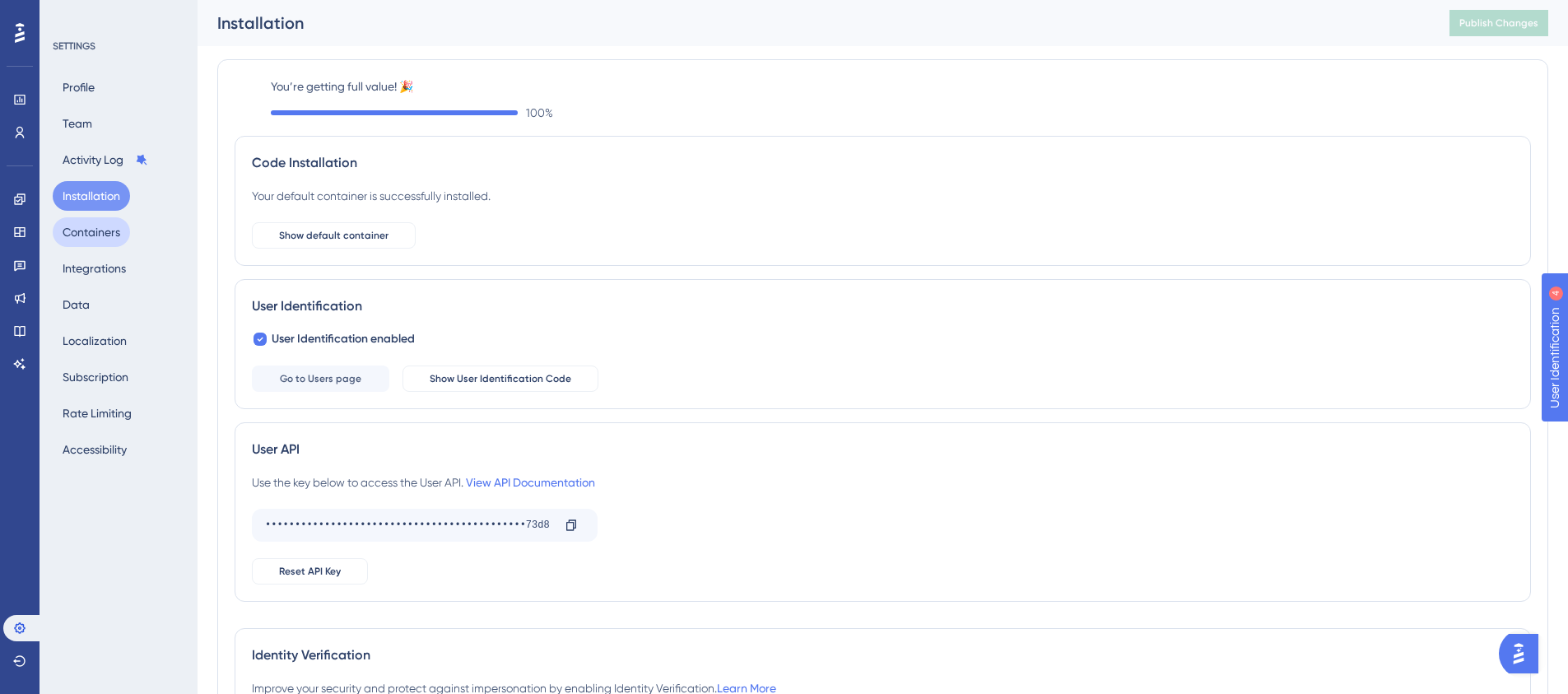
click at [97, 240] on button "Containers" at bounding box center [91, 231] width 77 height 29
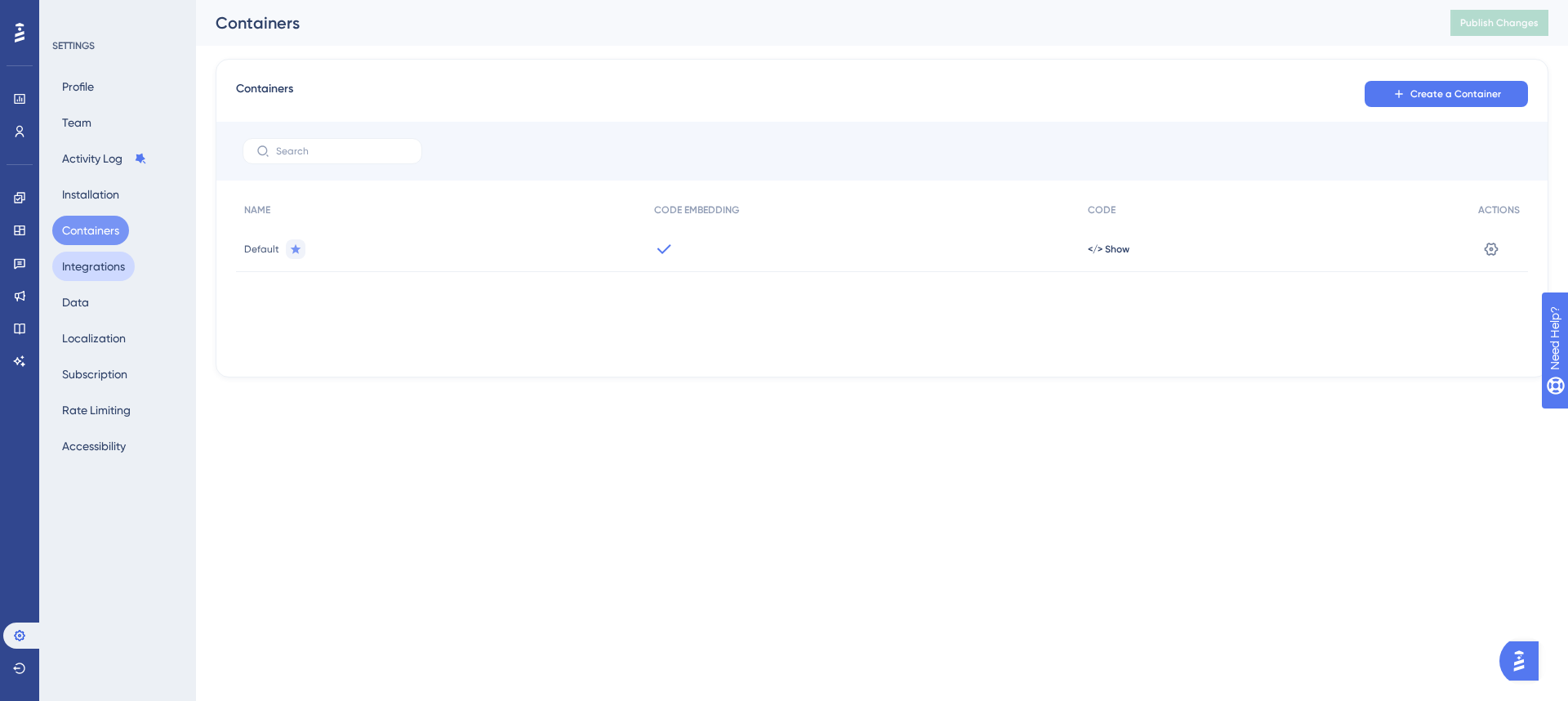
click at [100, 264] on button "Integrations" at bounding box center [93, 266] width 82 height 29
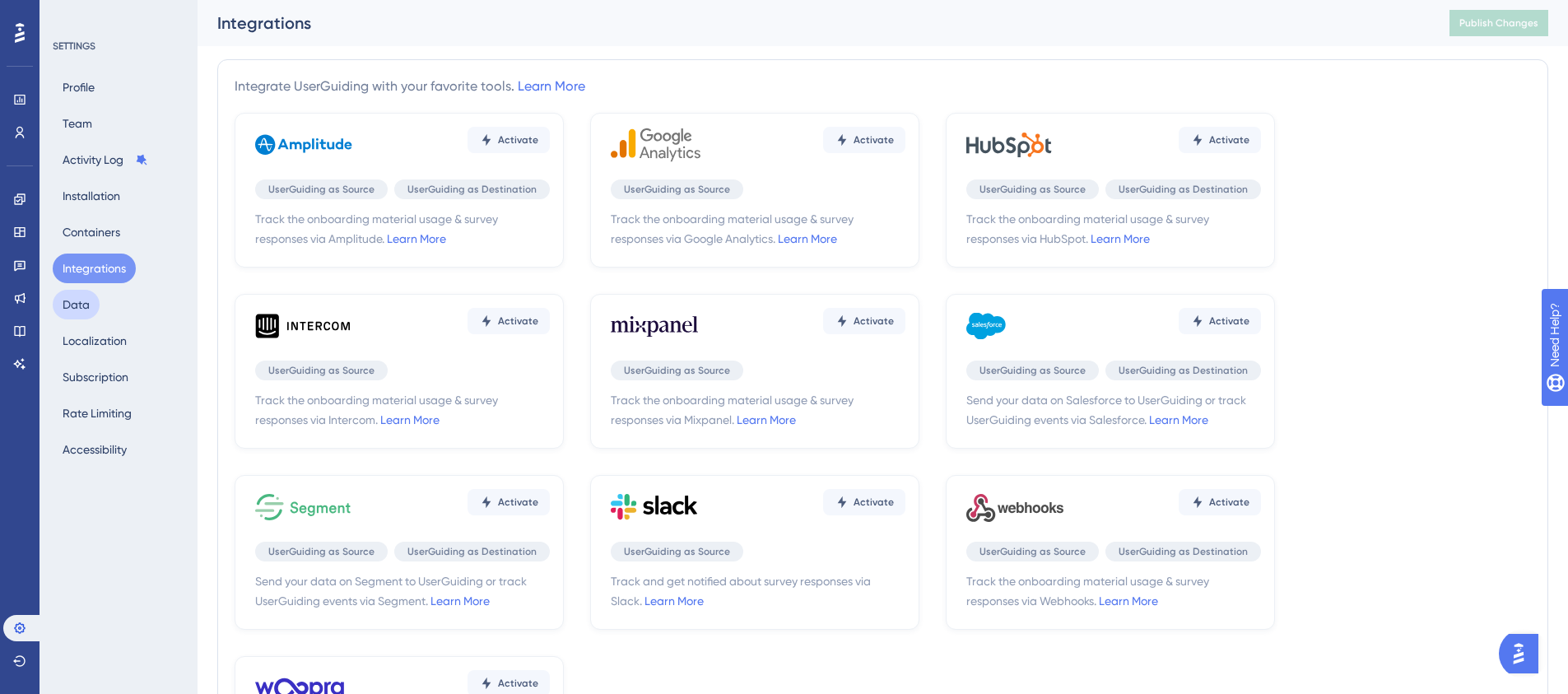
click at [61, 310] on button "Data" at bounding box center [76, 304] width 47 height 29
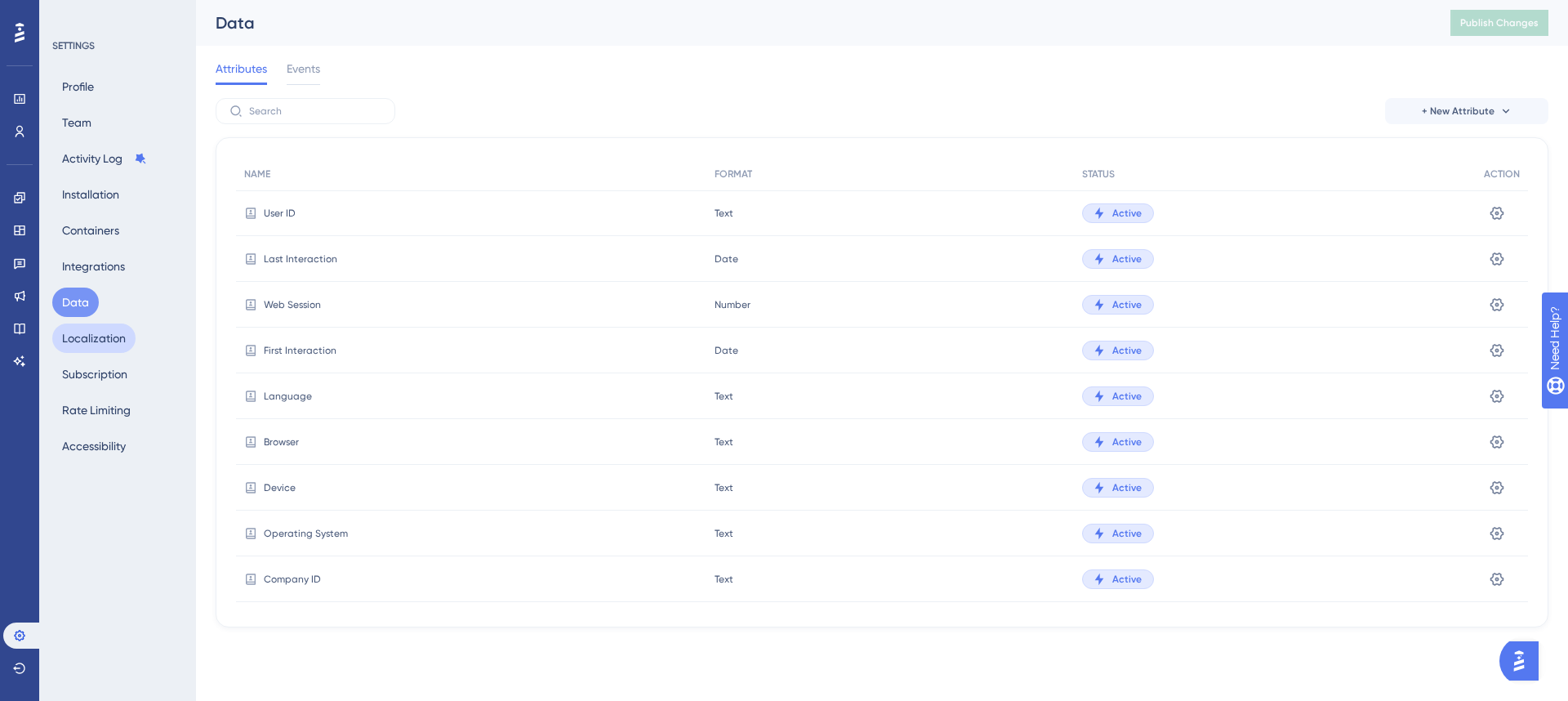
click at [89, 324] on button "Localization" at bounding box center [94, 338] width 83 height 29
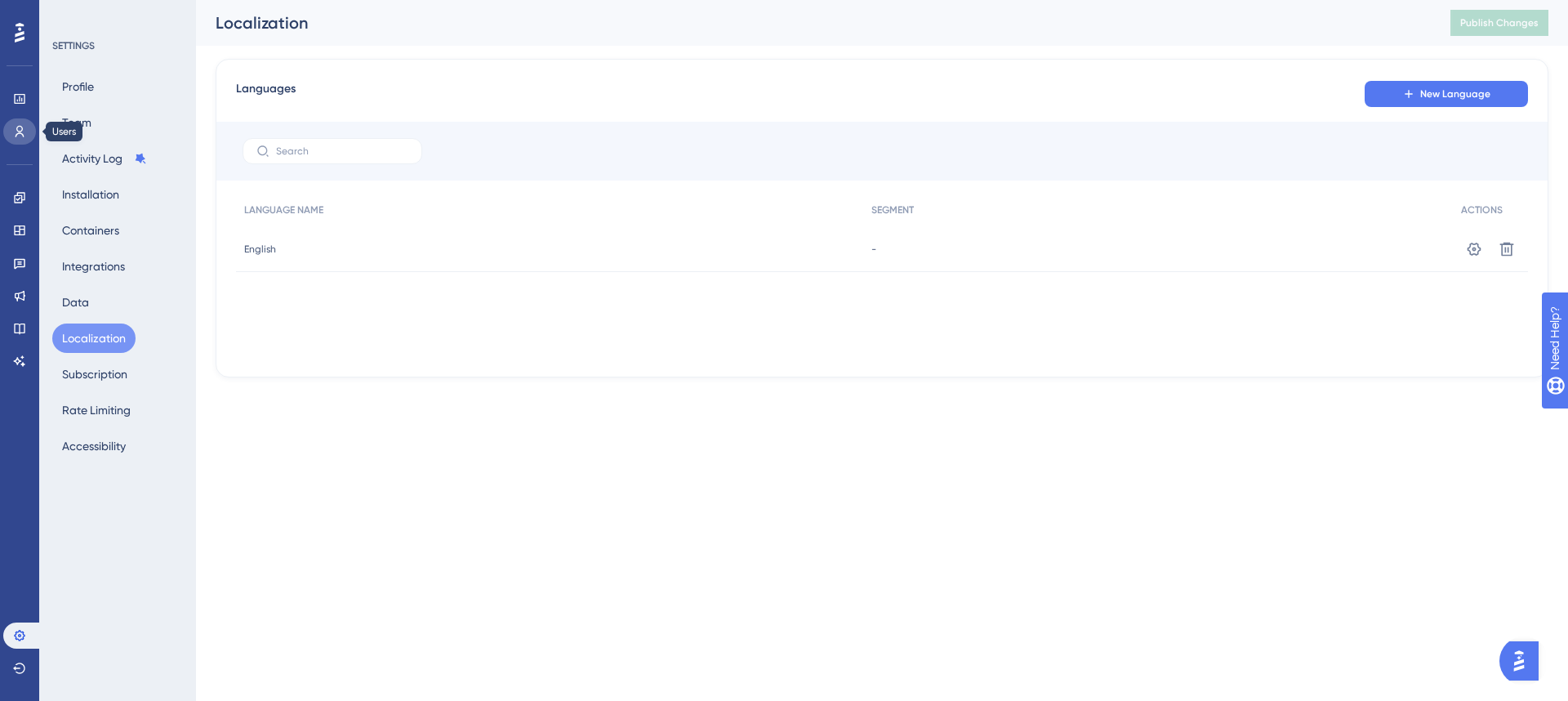
click at [15, 127] on icon at bounding box center [19, 132] width 13 height 13
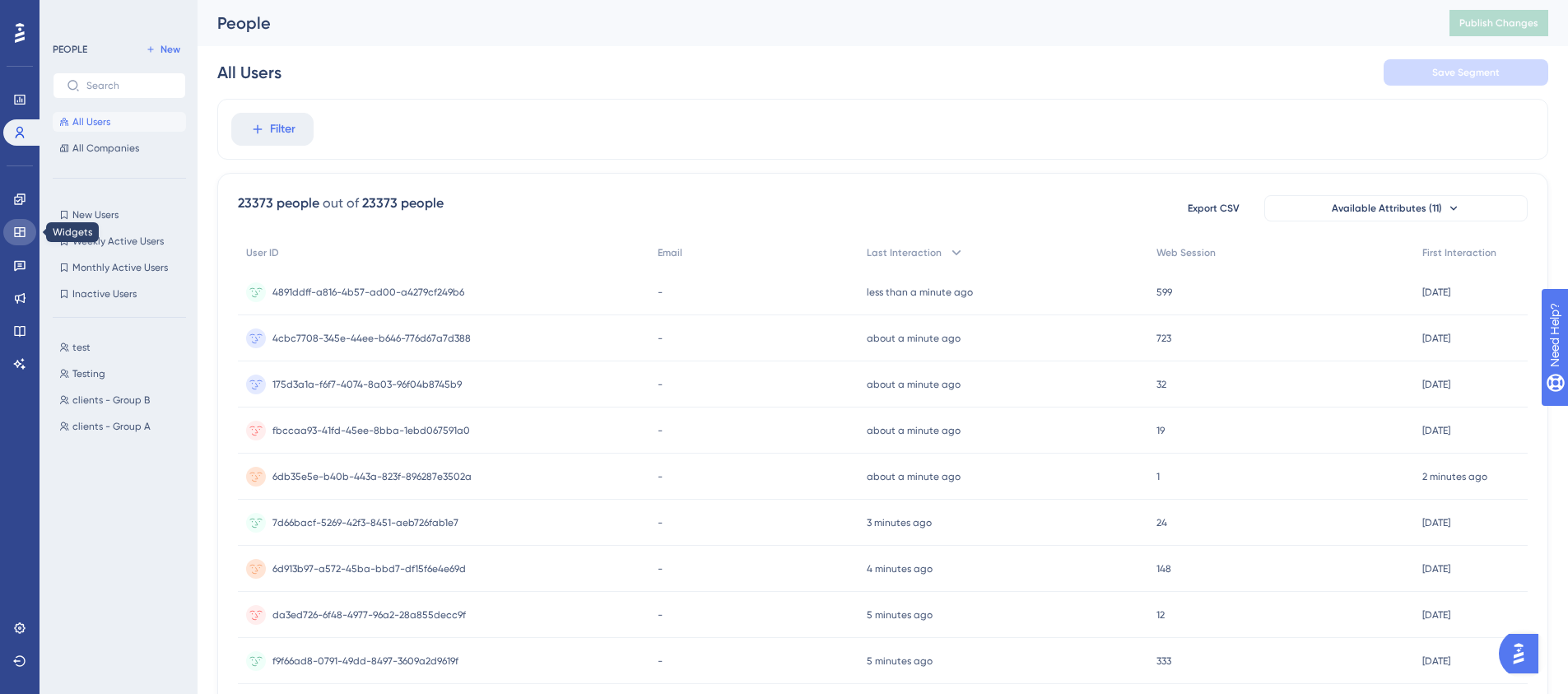
click at [24, 233] on icon at bounding box center [20, 231] width 11 height 10
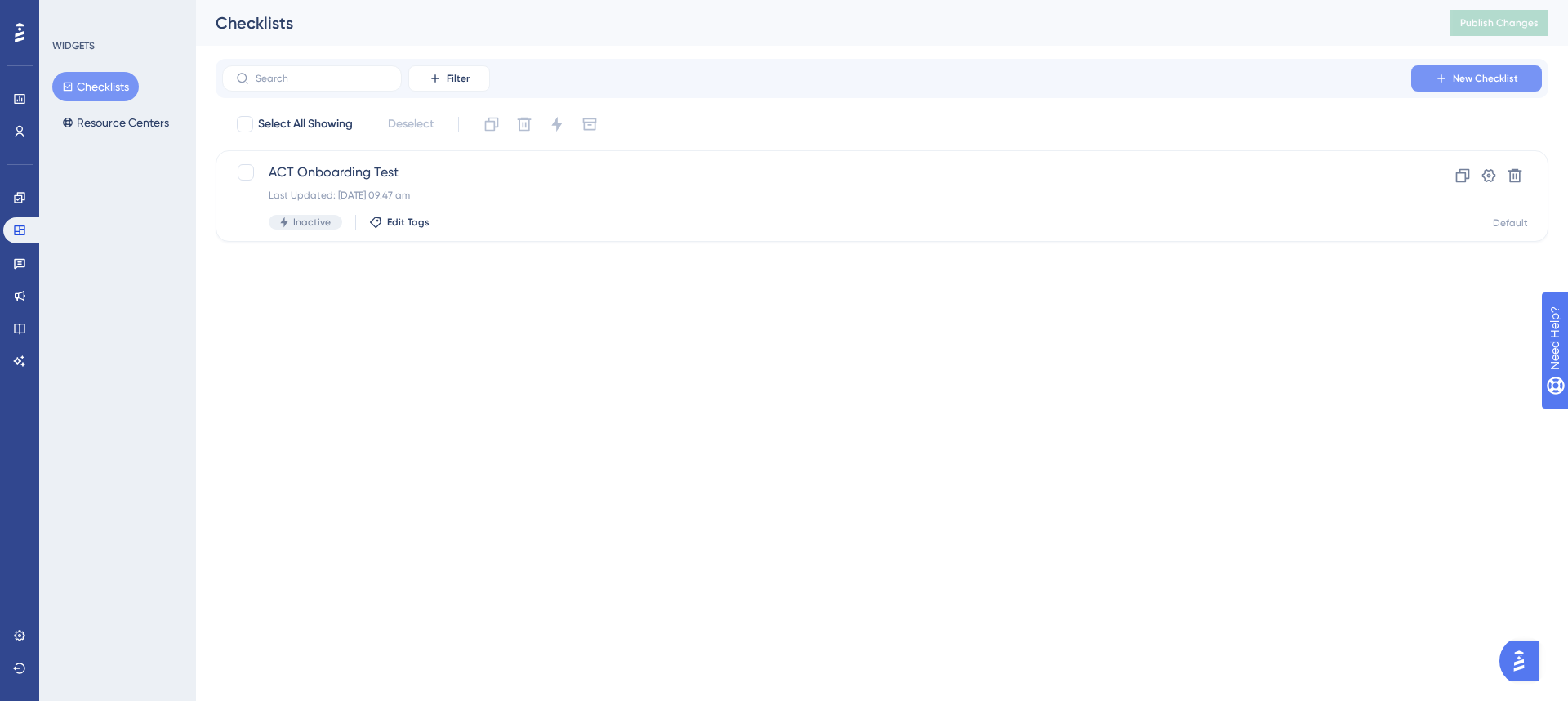
click at [1501, 75] on span "New Checklist" at bounding box center [1486, 78] width 65 height 13
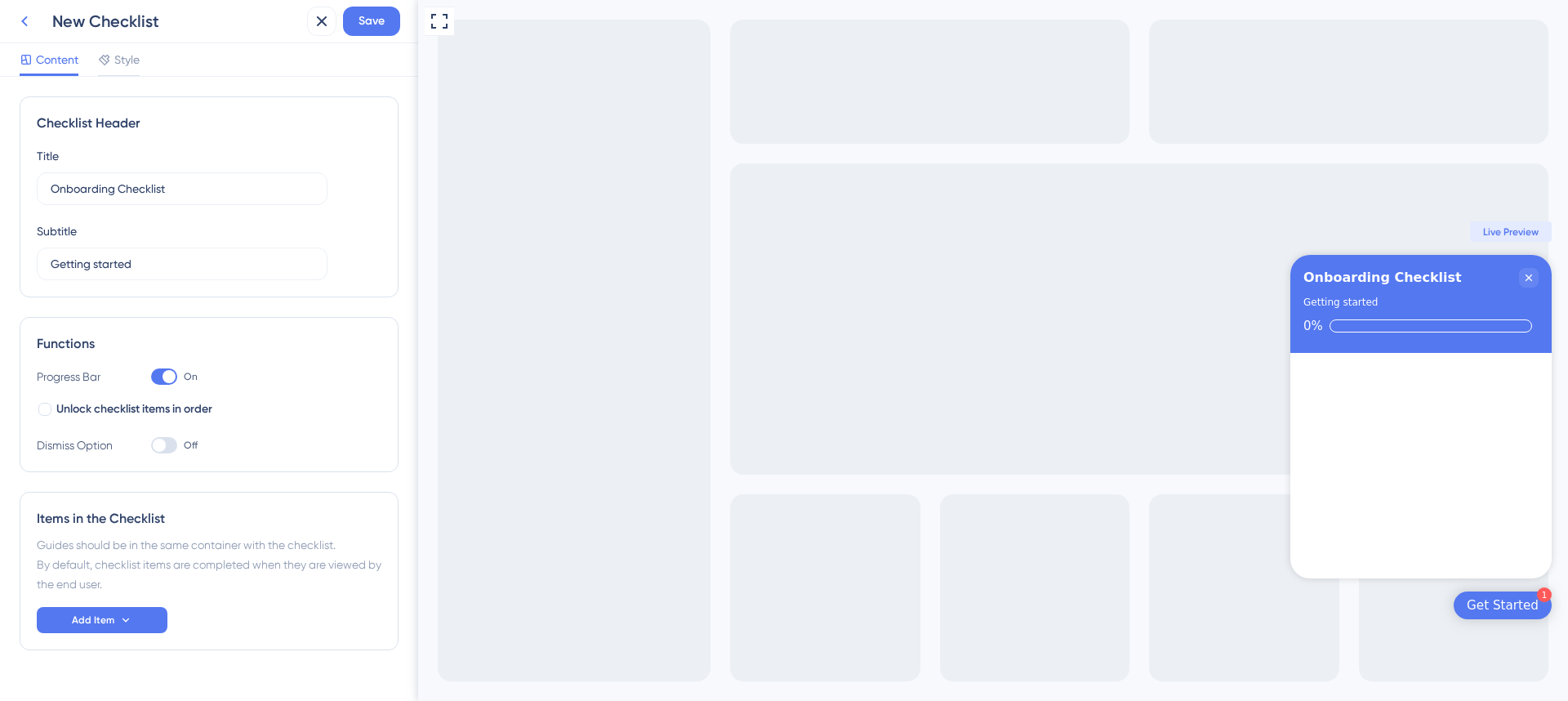
click at [17, 20] on icon at bounding box center [25, 21] width 19 height 19
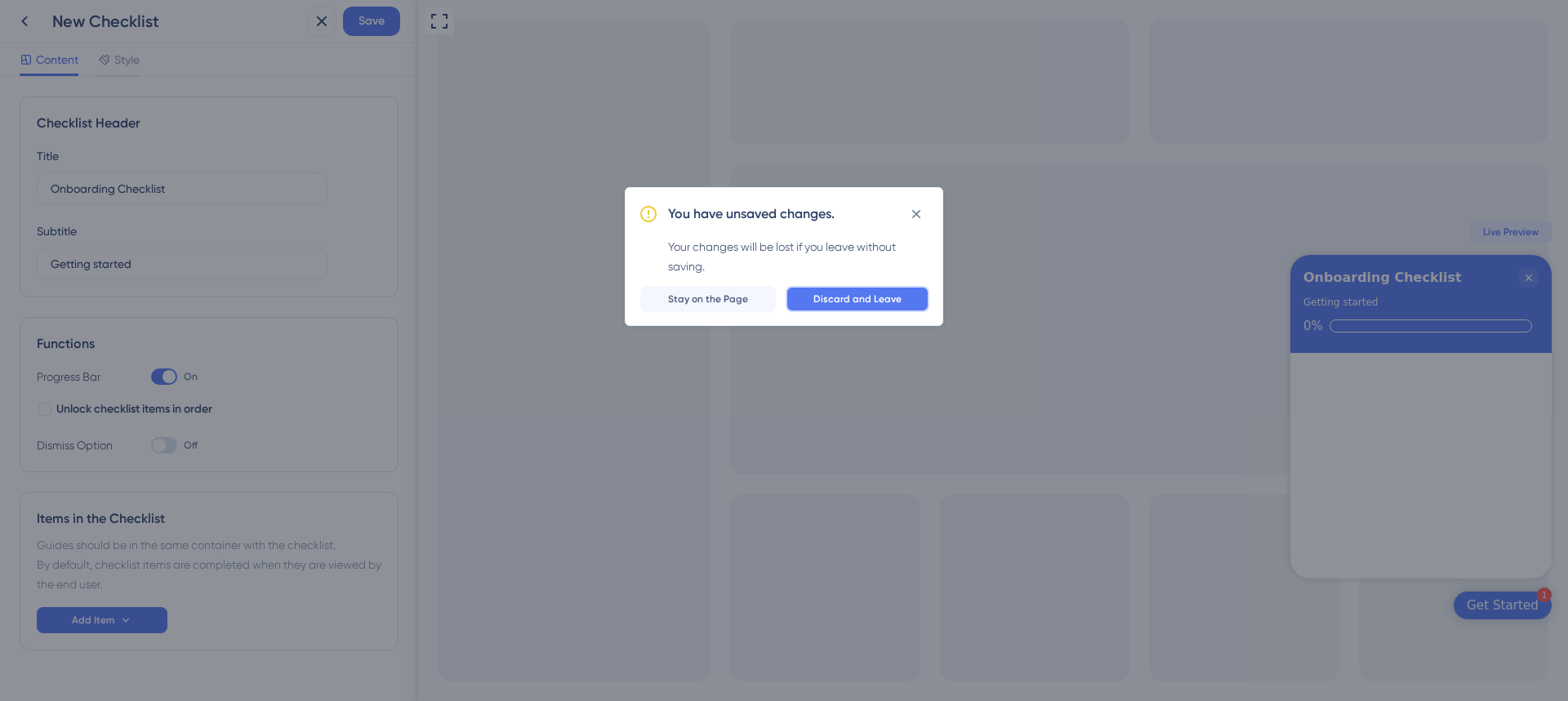
click at [868, 290] on button "Discard and Leave" at bounding box center [857, 299] width 144 height 26
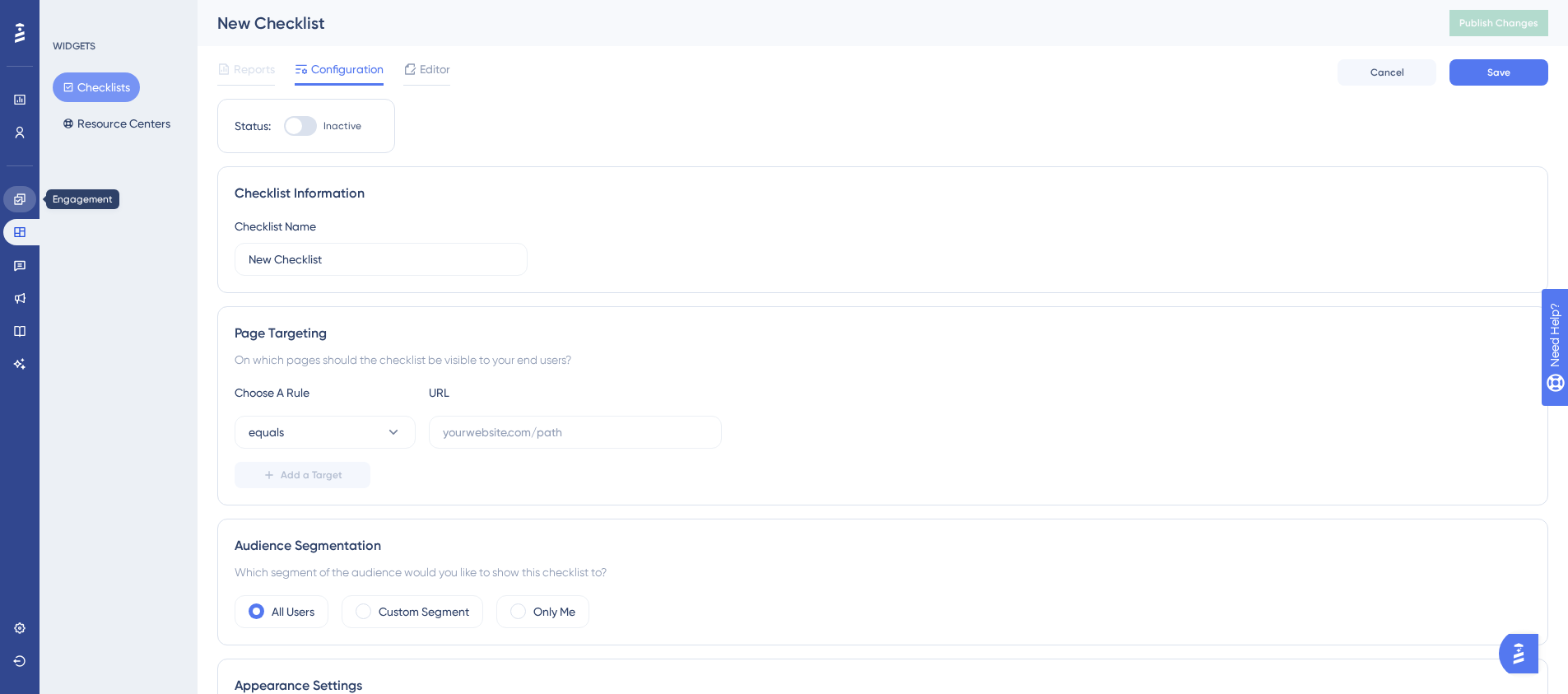
click at [22, 206] on link at bounding box center [20, 199] width 33 height 27
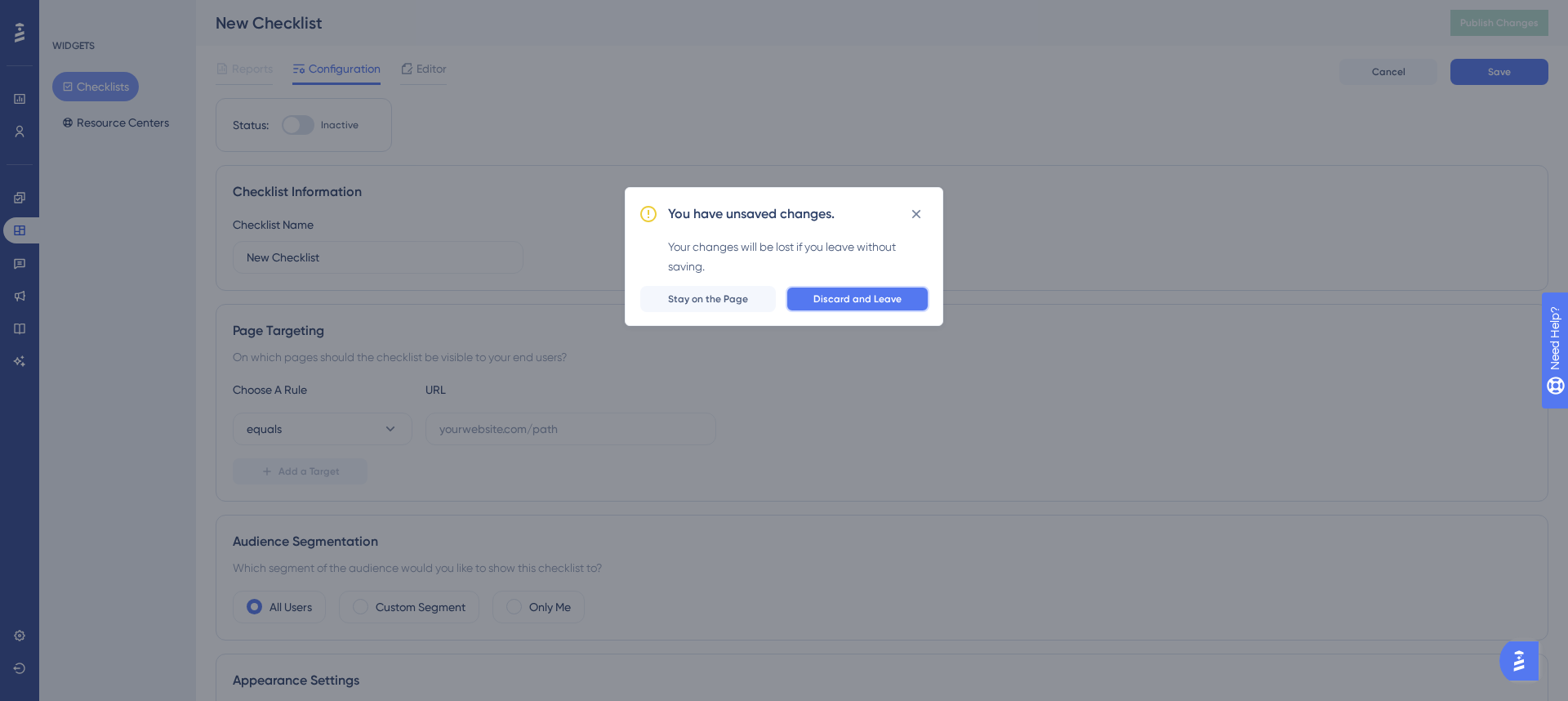
click at [848, 298] on span "Discard and Leave" at bounding box center [858, 298] width 88 height 13
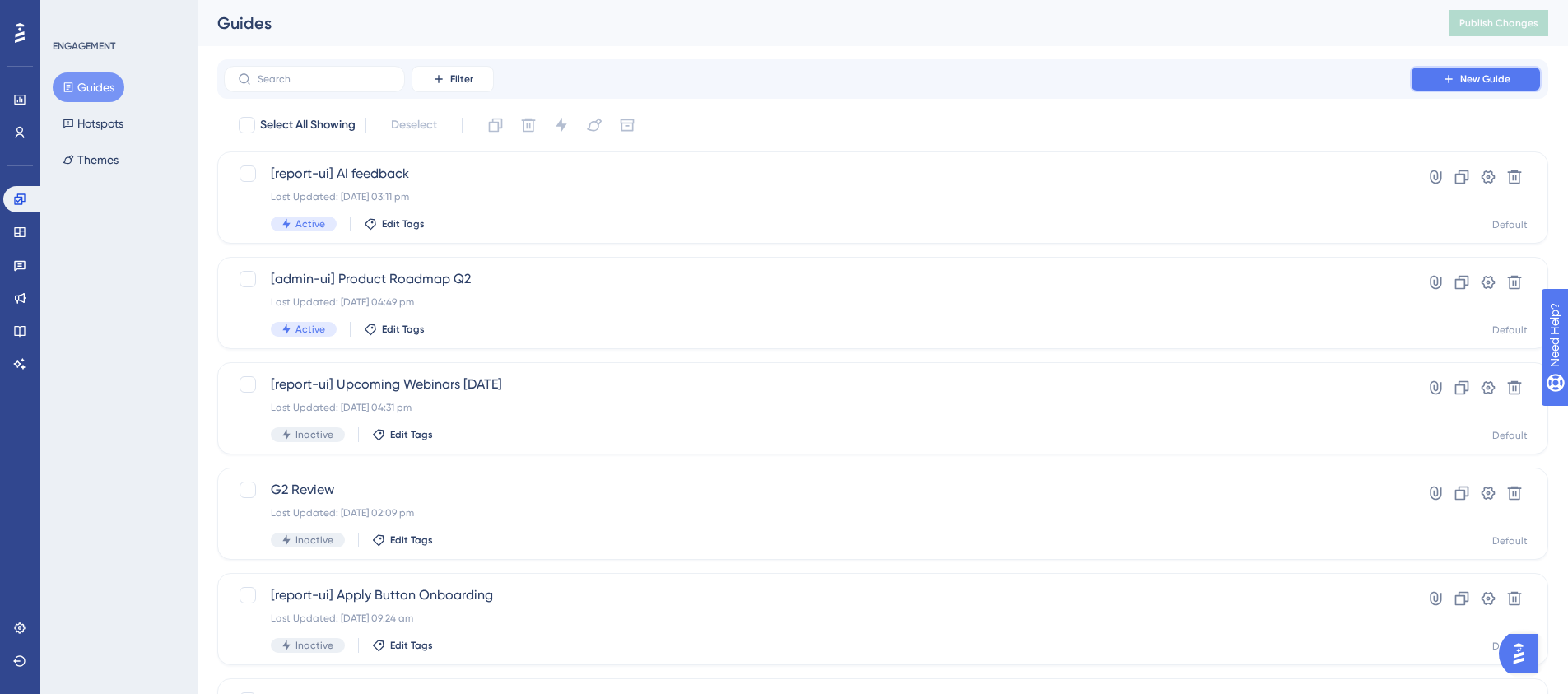
click at [1469, 85] on span "New Guide" at bounding box center [1485, 78] width 50 height 13
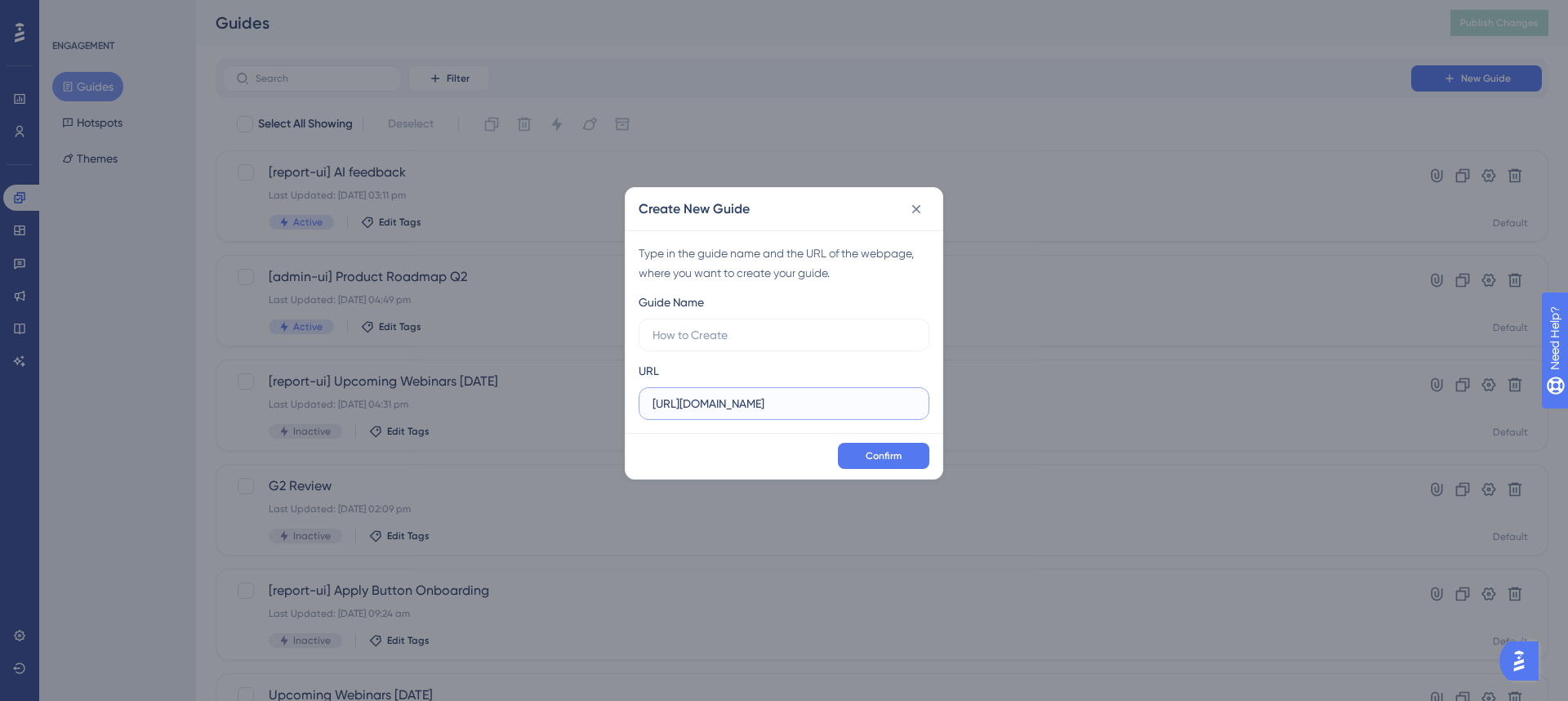
click at [772, 404] on input "https://act.workbuzz.com" at bounding box center [784, 403] width 263 height 18
click at [803, 403] on input "https://act.workbuzz.com" at bounding box center [784, 403] width 263 height 18
type input "r"
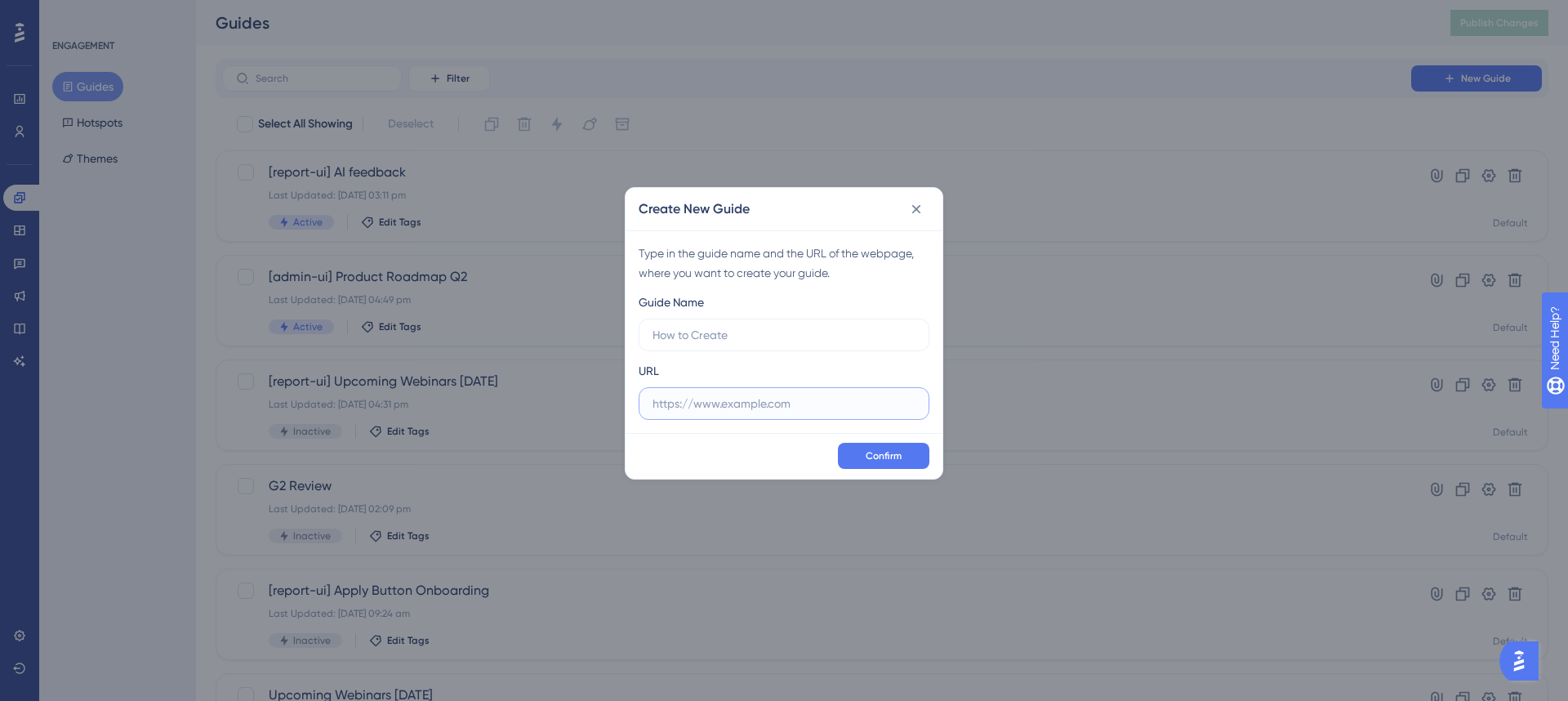
click at [718, 403] on input "text" at bounding box center [784, 403] width 263 height 18
paste input "https://survey.workbuzz.com/7fca89c9-7a63-4269-a9e4-f57b1991d367/preview"
type input "https://survey.workbuzz.com/7fca89c9-7a63-4269-a9e4-f57b1991d367/preview"
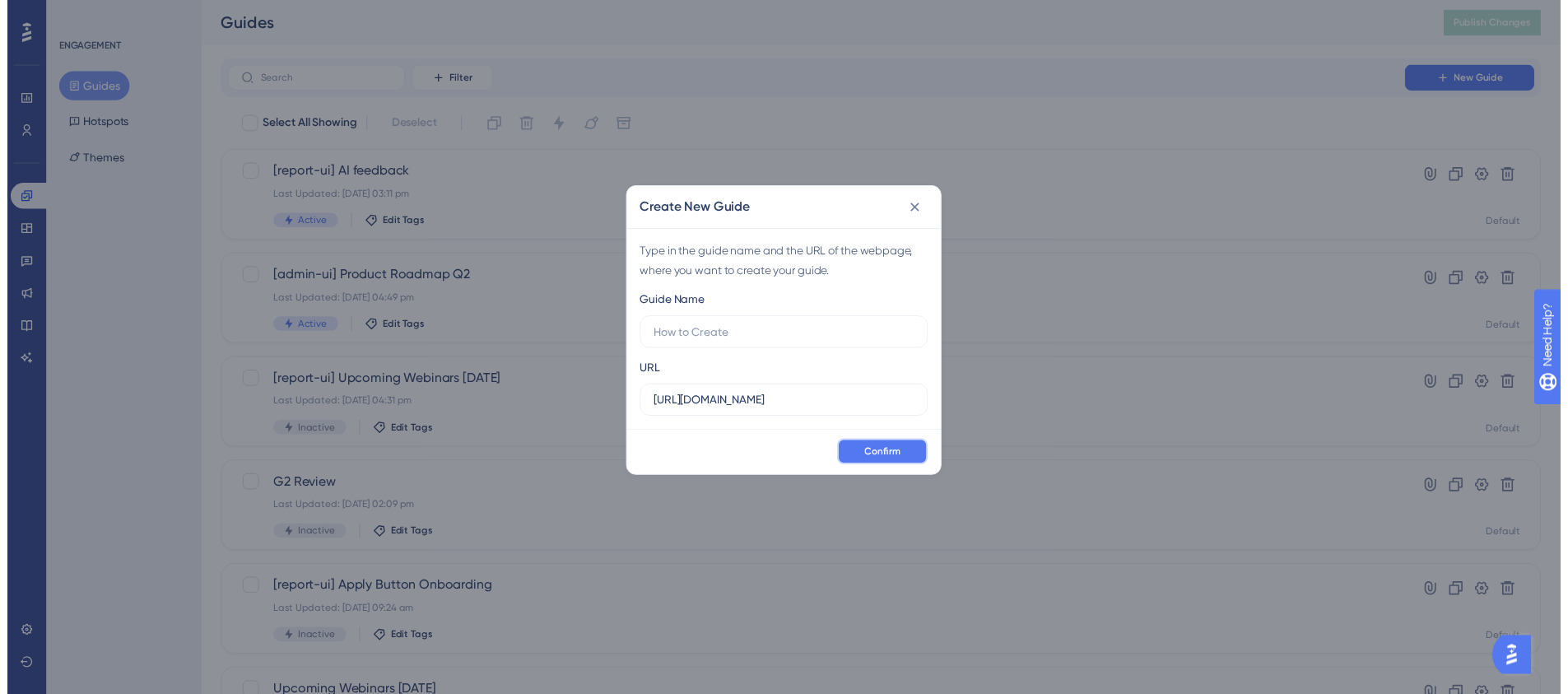
scroll to position [0, 0]
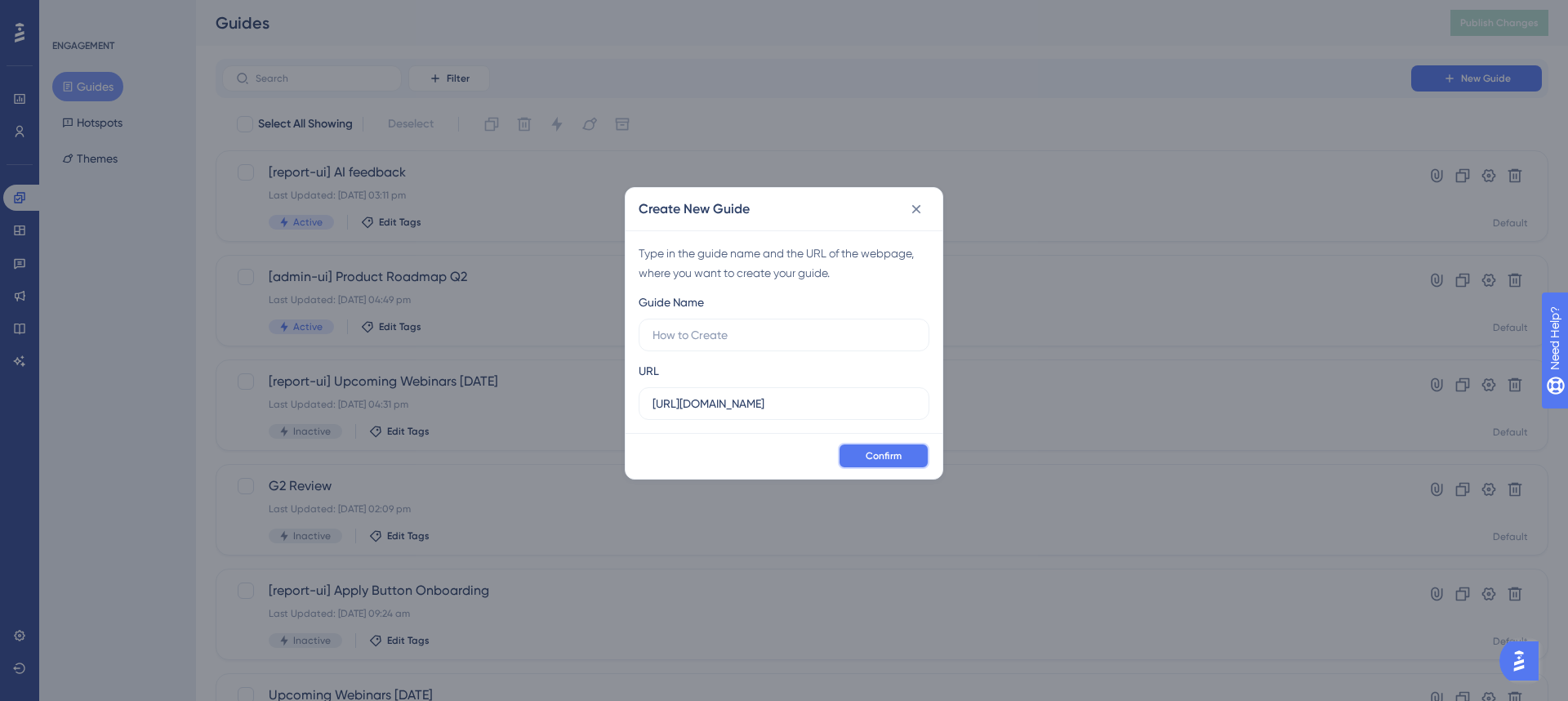
click at [867, 456] on span "Confirm" at bounding box center [883, 456] width 36 height 13
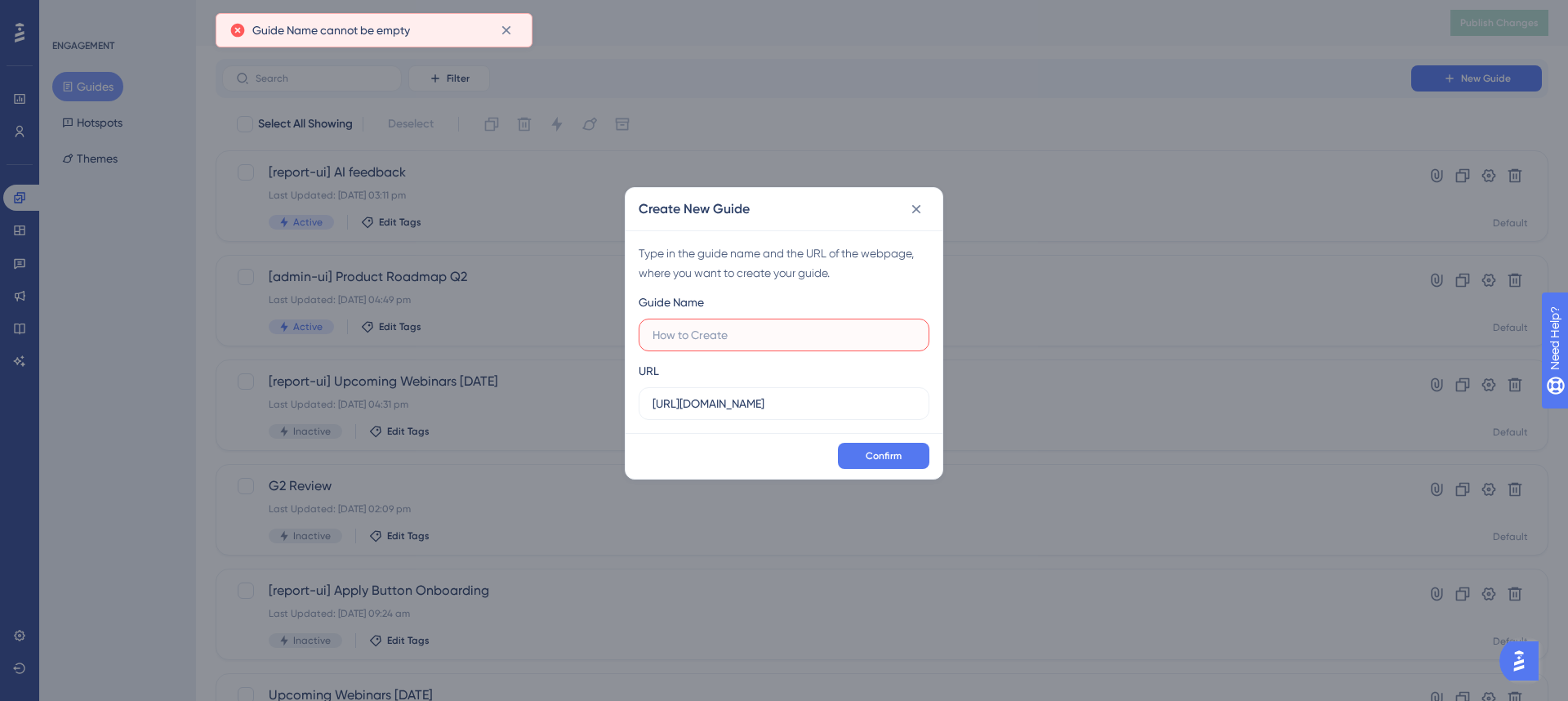
click at [730, 332] on input "text" at bounding box center [784, 335] width 263 height 18
type input "Test"
click at [916, 461] on button "Confirm" at bounding box center [884, 456] width 92 height 26
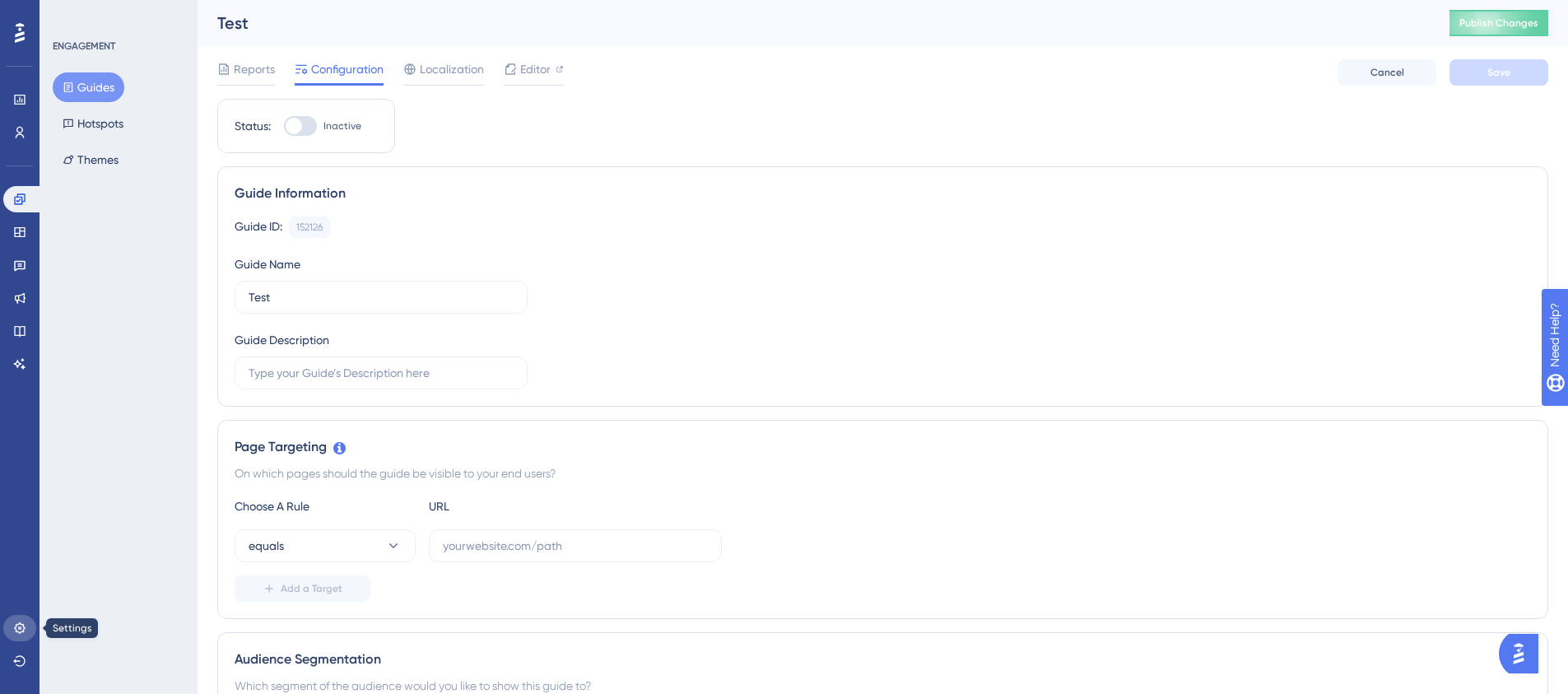
click at [19, 630] on icon at bounding box center [20, 628] width 13 height 13
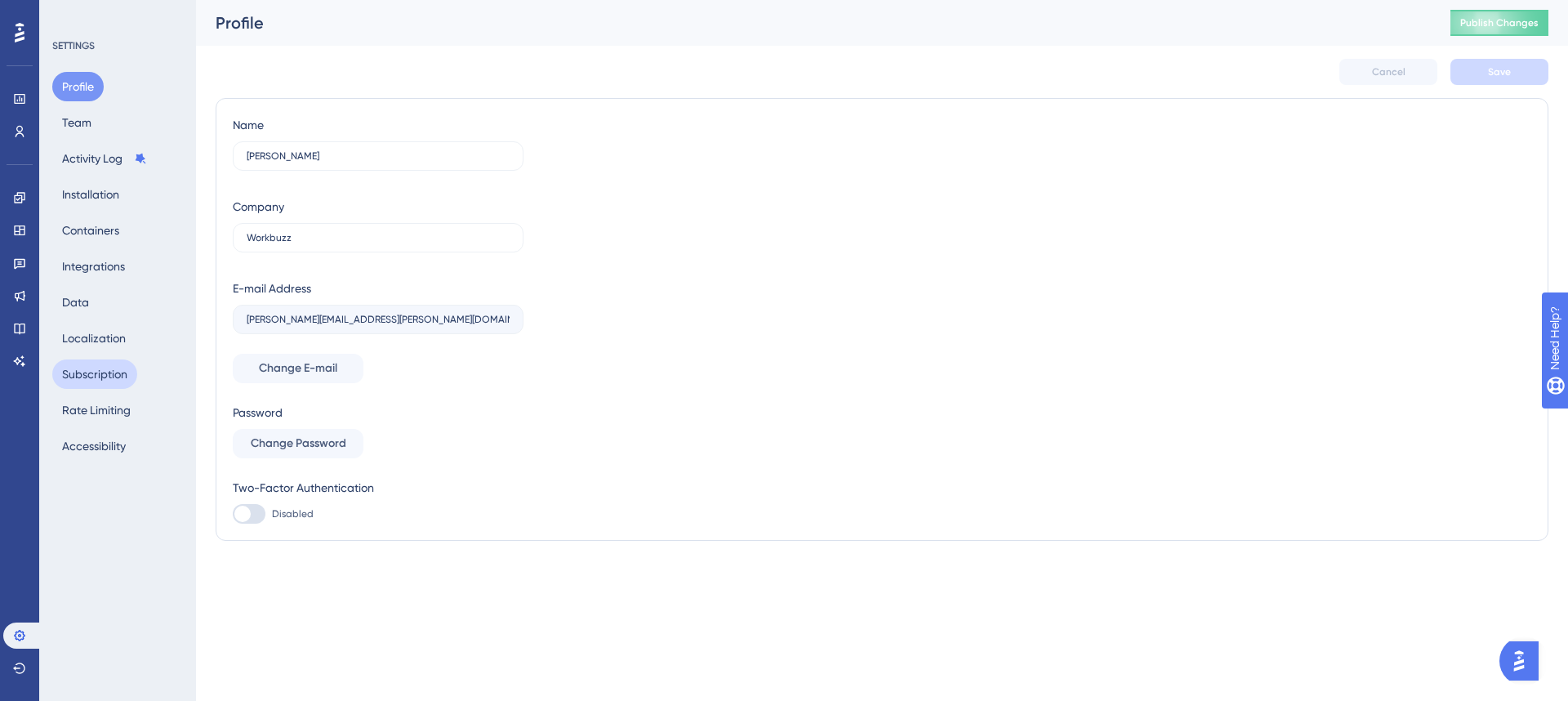
click at [98, 376] on button "Subscription" at bounding box center [94, 373] width 85 height 29
